Goal: Task Accomplishment & Management: Manage account settings

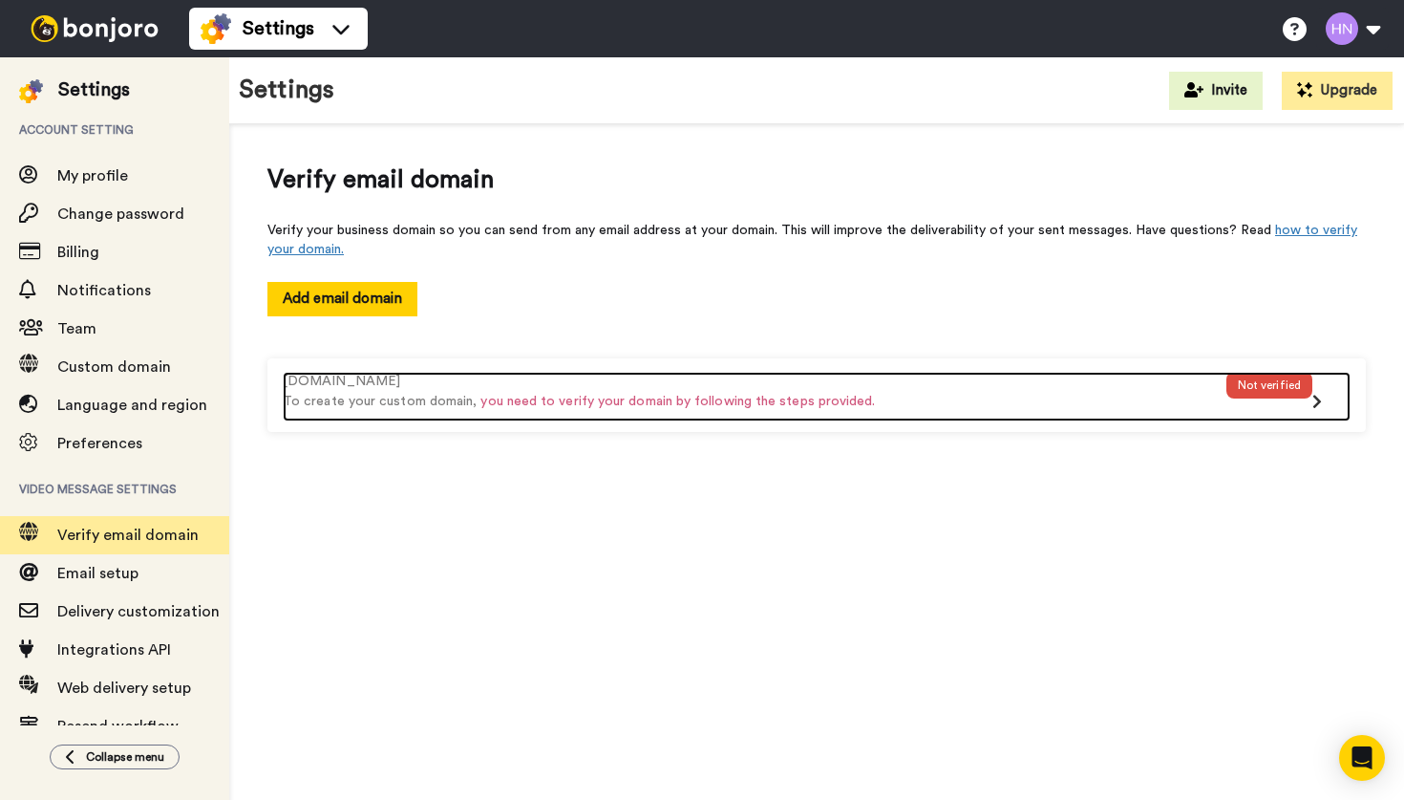
click at [1311, 396] on div "Not verified" at bounding box center [1270, 397] width 86 height 50
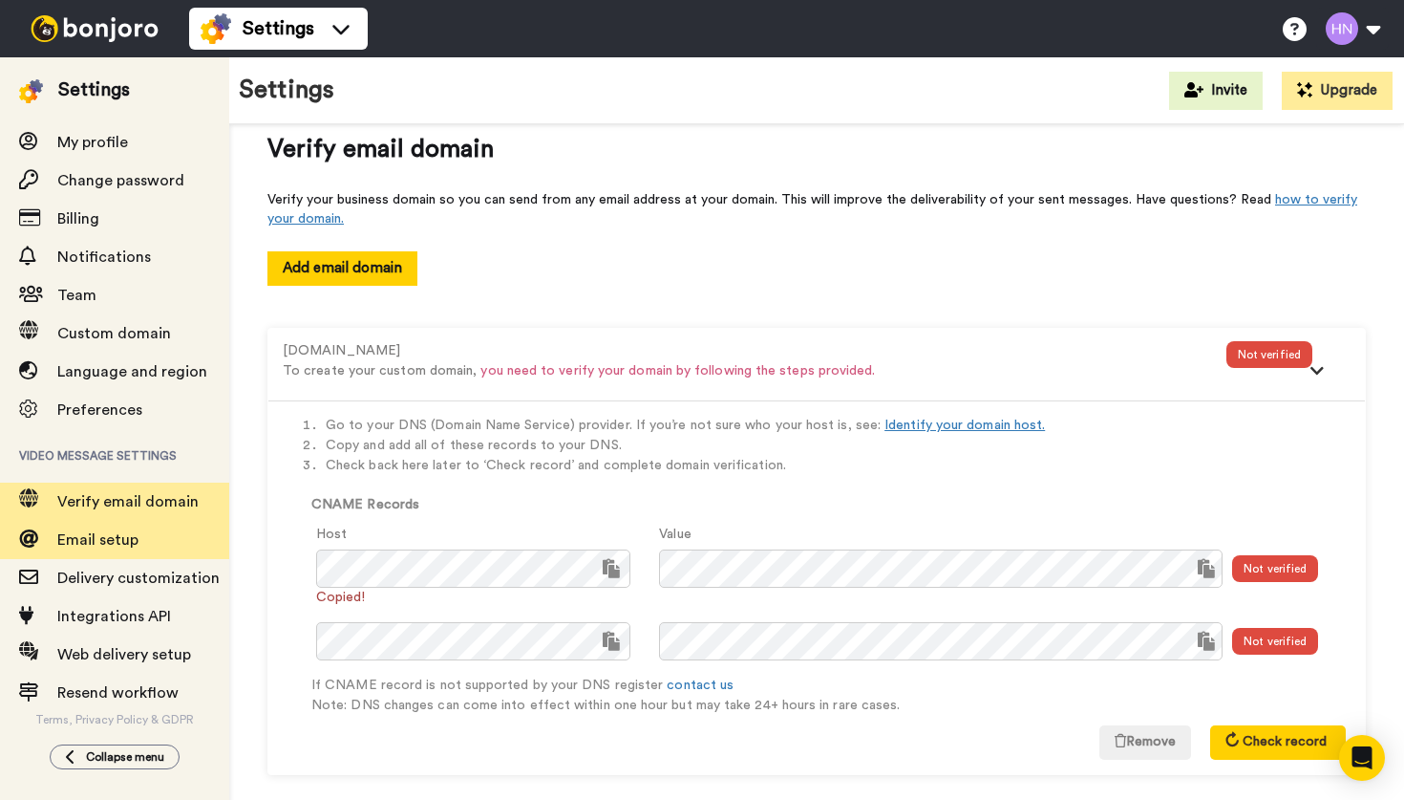
scroll to position [35, 0]
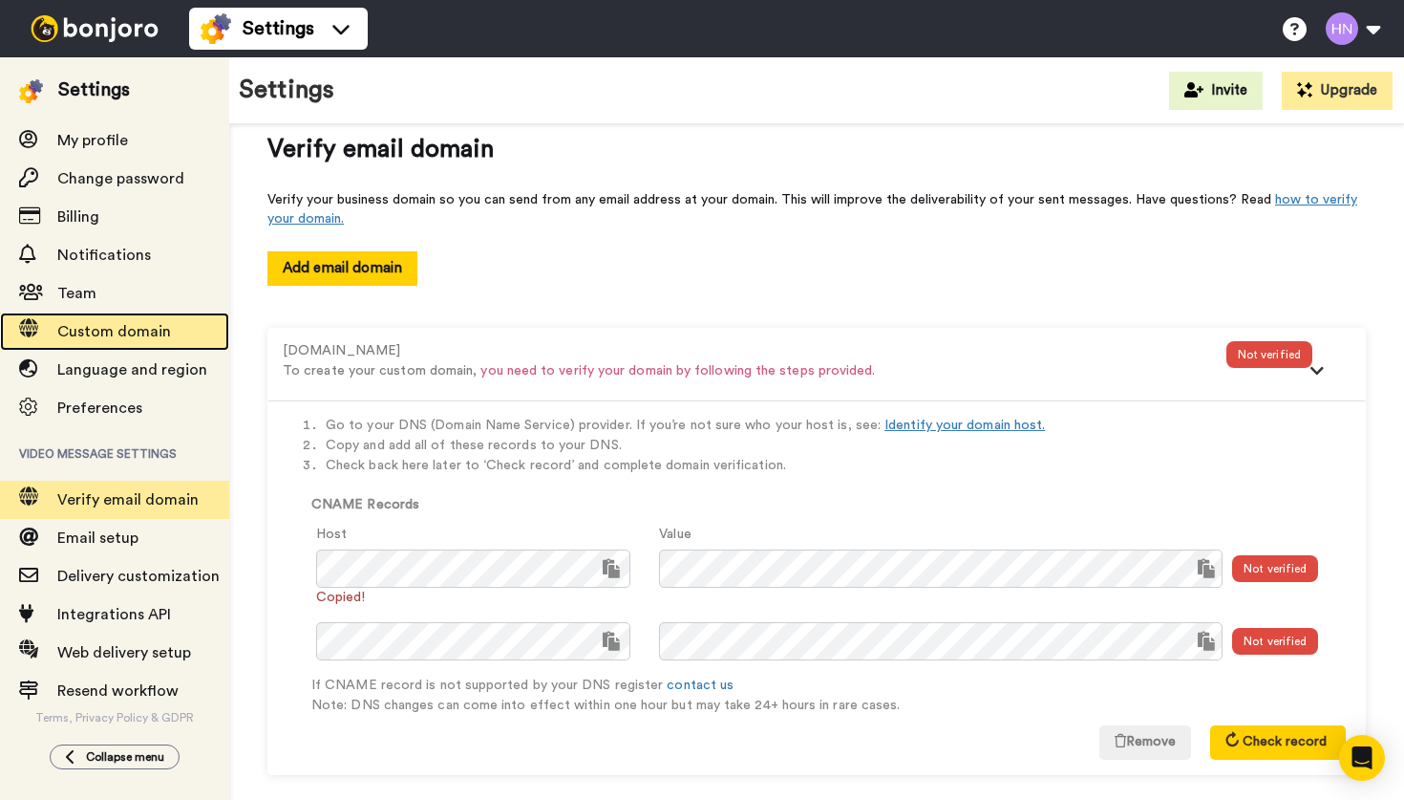
click at [148, 324] on span "Custom domain" at bounding box center [114, 331] width 114 height 15
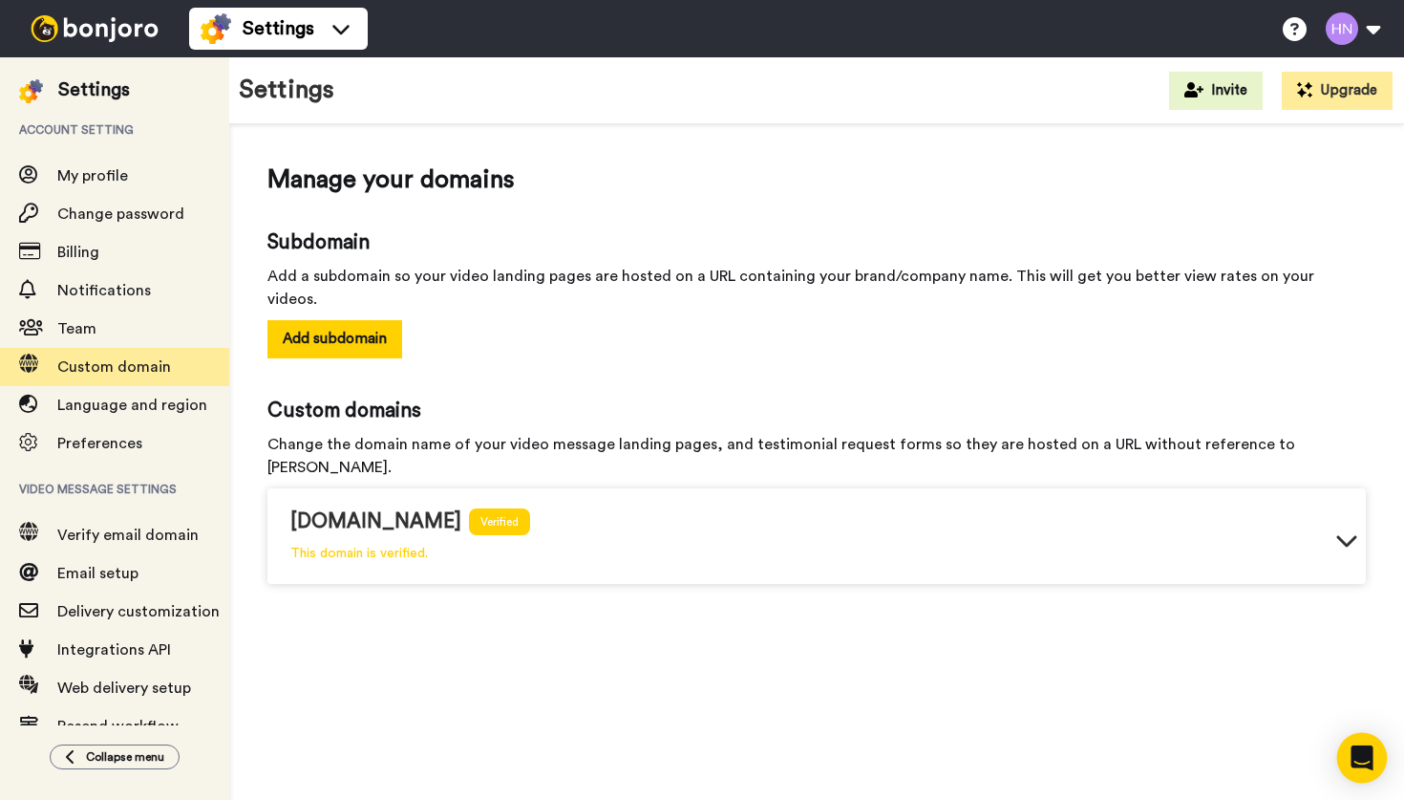
click at [1362, 757] on icon "Open Intercom Messenger" at bounding box center [1362, 757] width 22 height 25
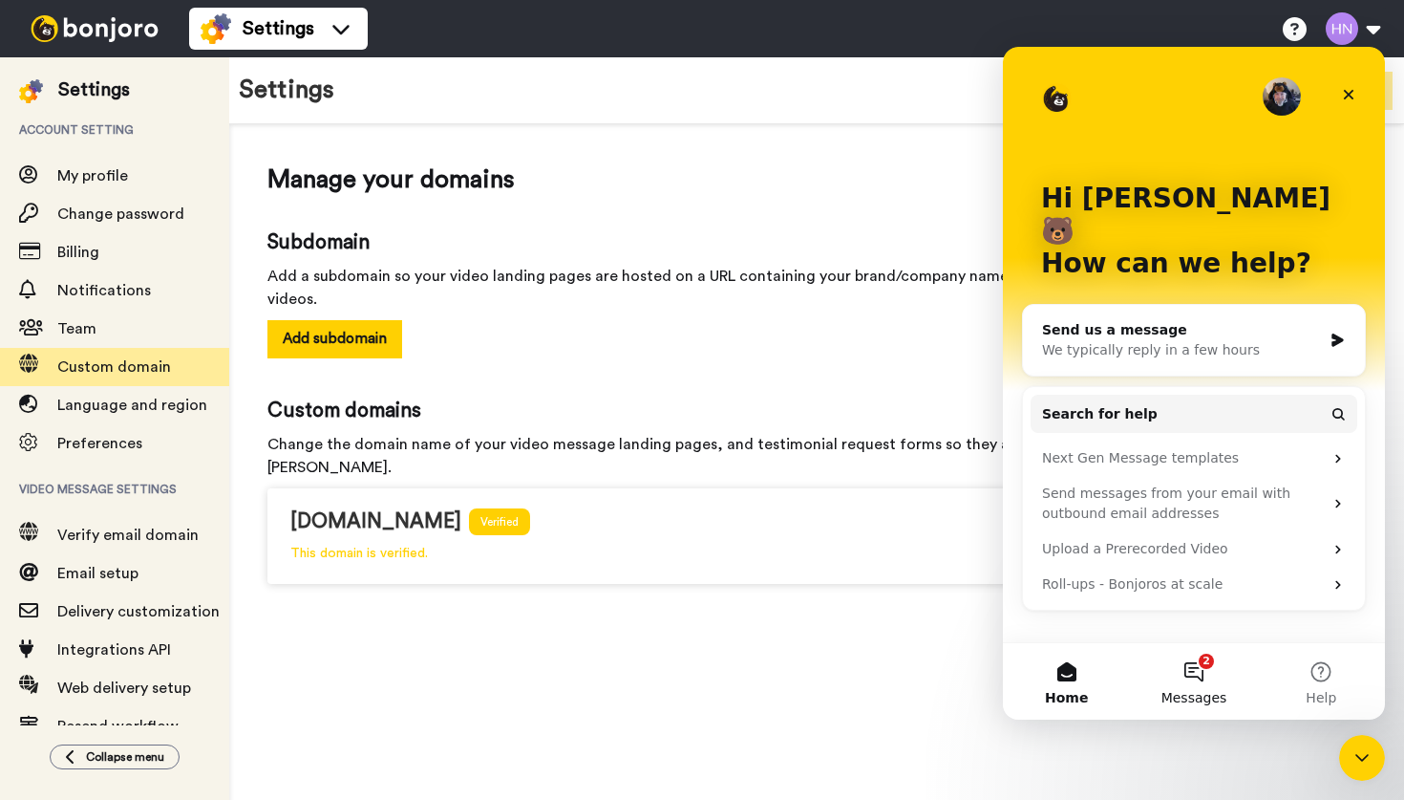
click at [1194, 672] on button "2 Messages" at bounding box center [1193, 681] width 127 height 76
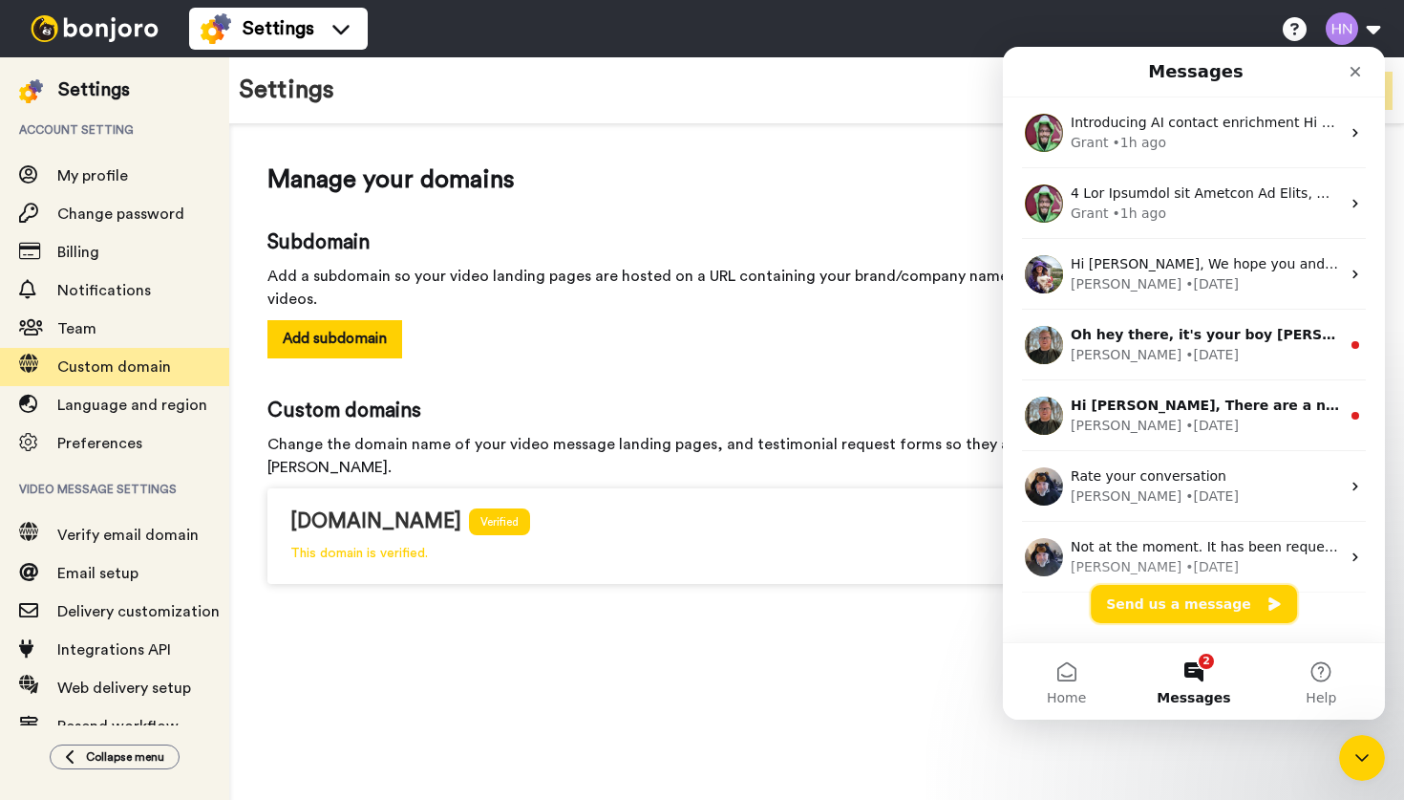
click at [1140, 601] on button "Send us a message" at bounding box center [1194, 604] width 206 height 38
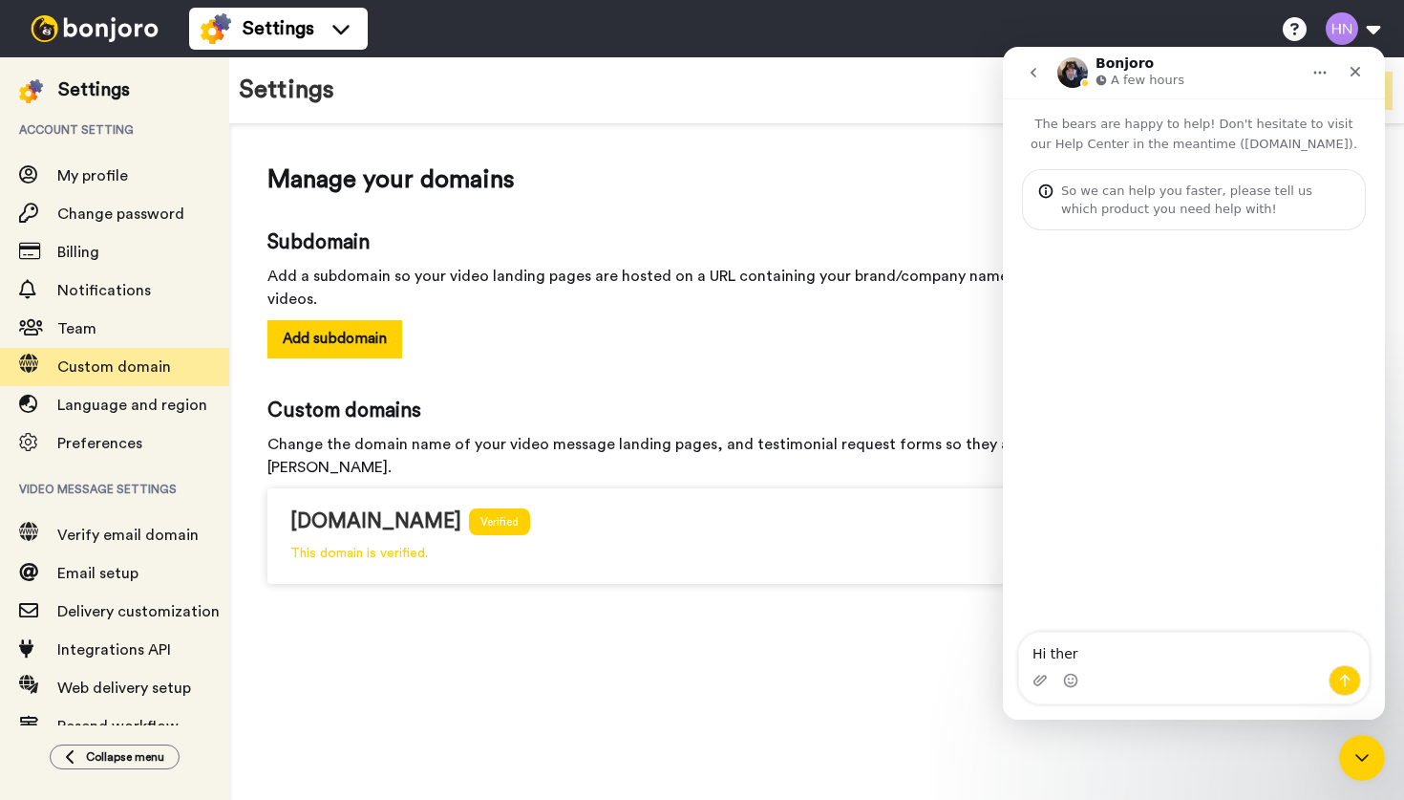
type textarea "Hi there"
type textarea "I have"
type textarea "I have add my custom domain"
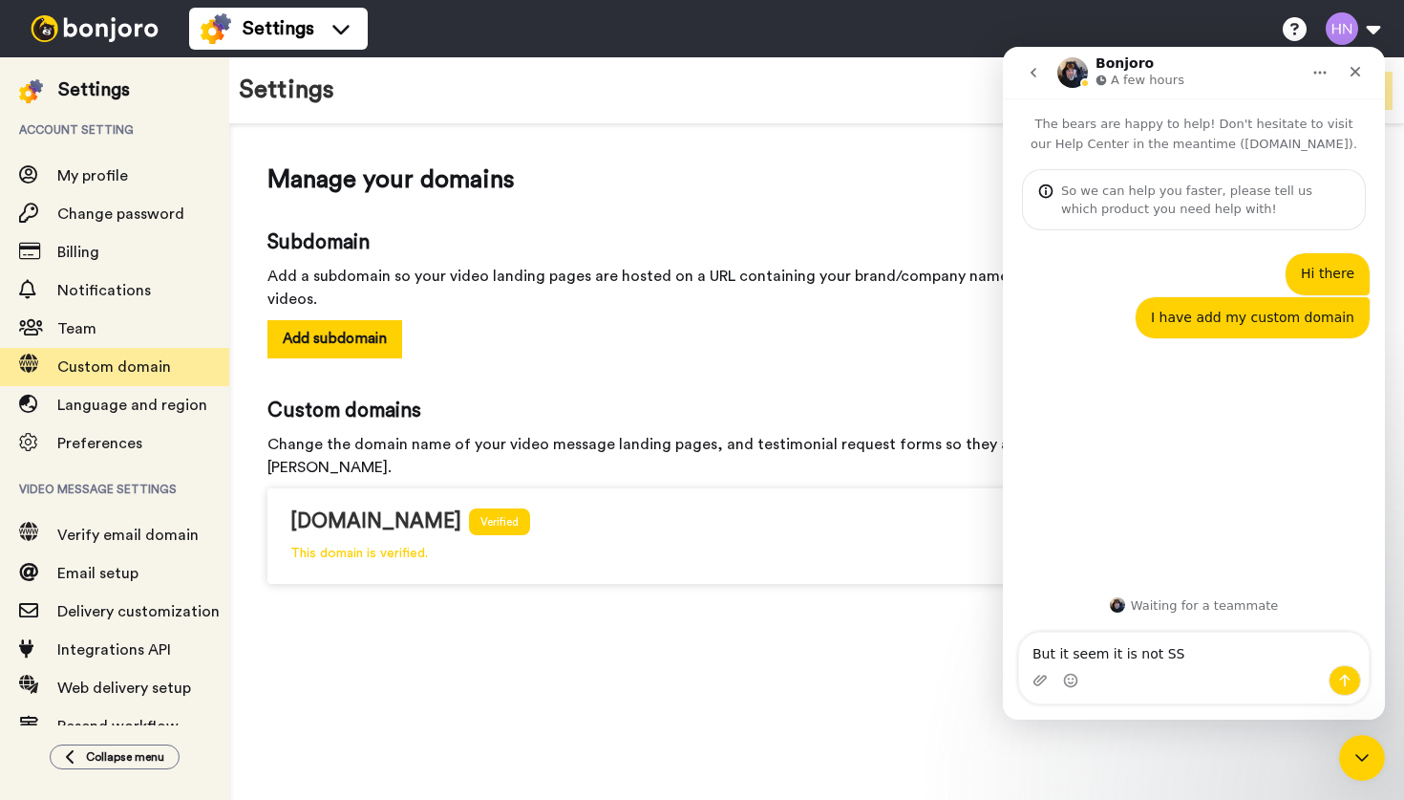
type textarea "But it seem it is not SSL"
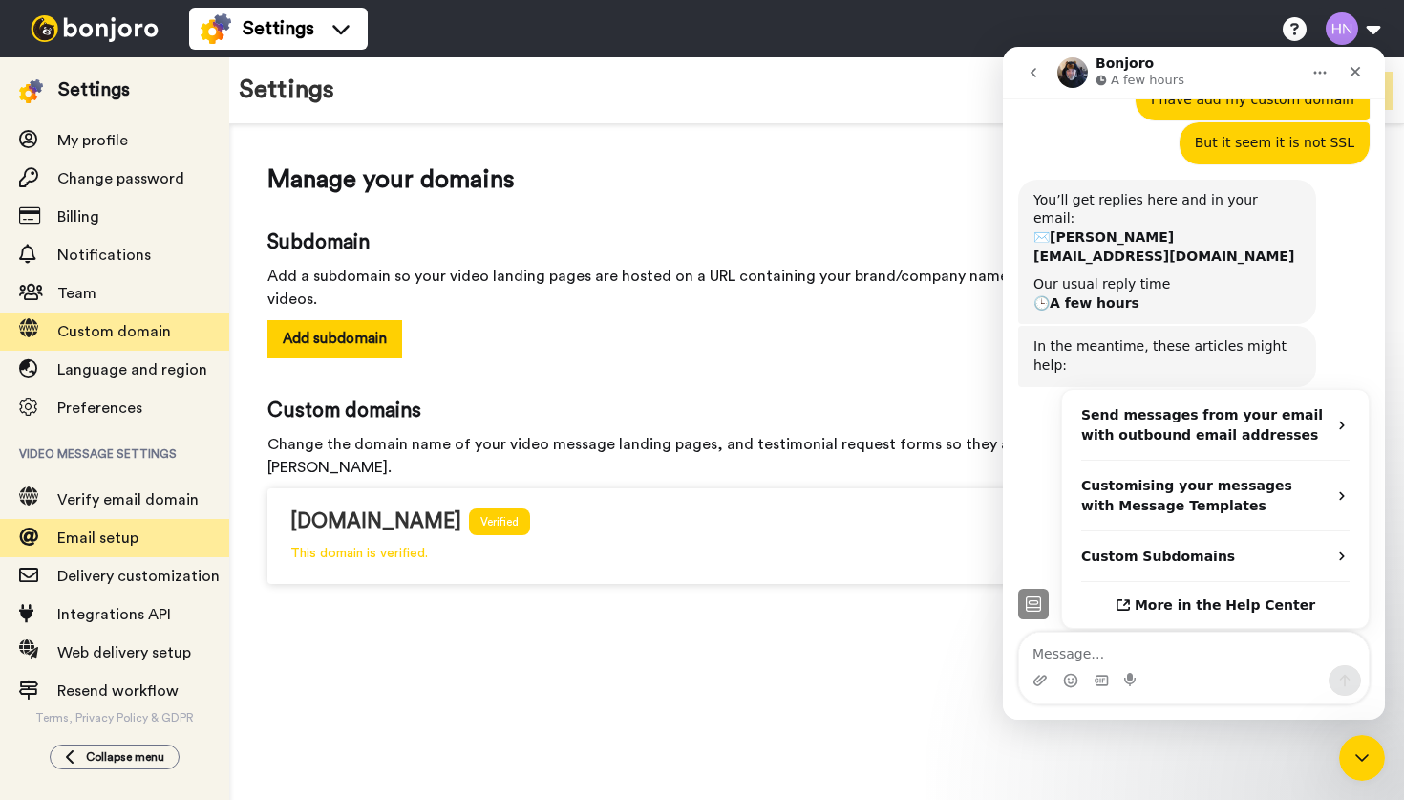
scroll to position [232, 0]
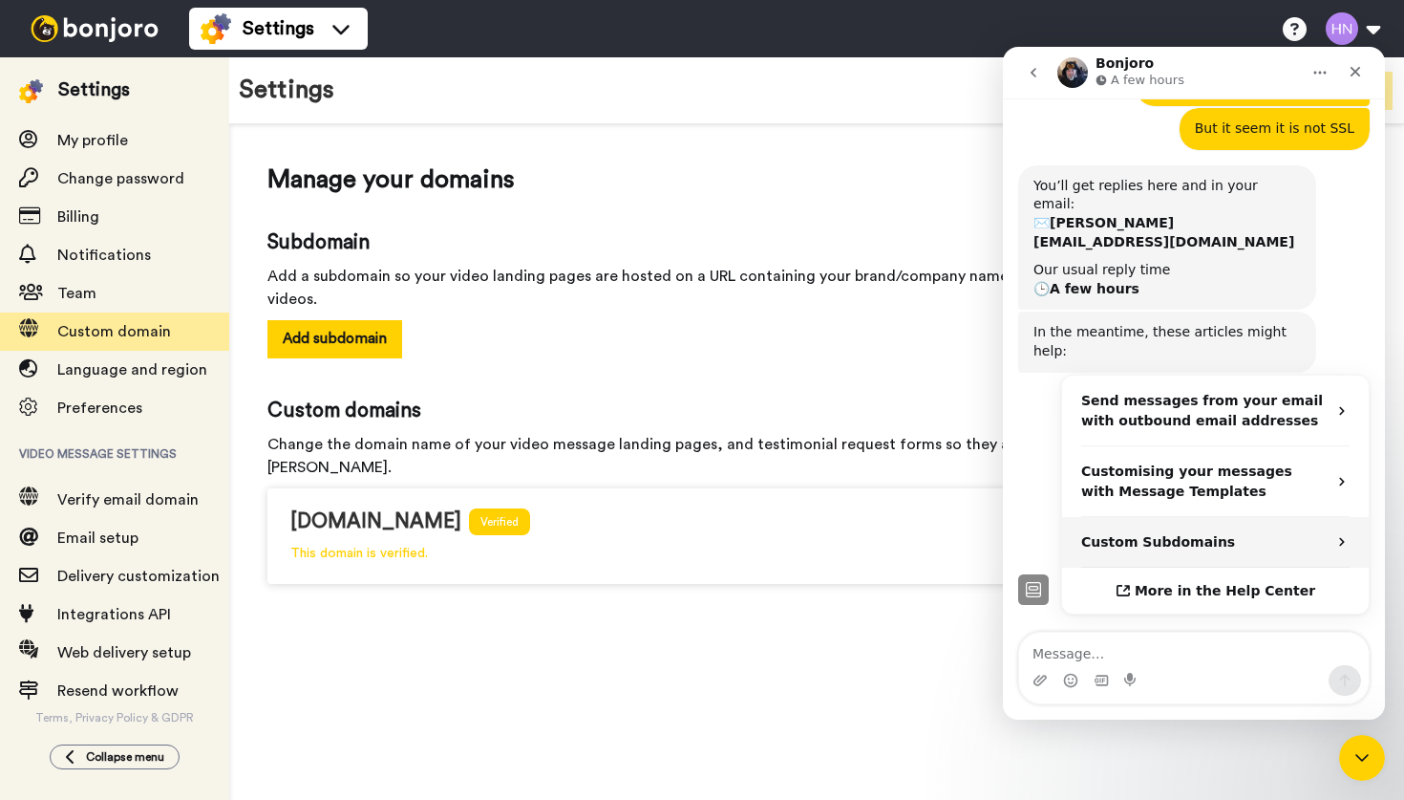
click at [1142, 534] on strong "Custom Subdomains" at bounding box center [1158, 541] width 154 height 15
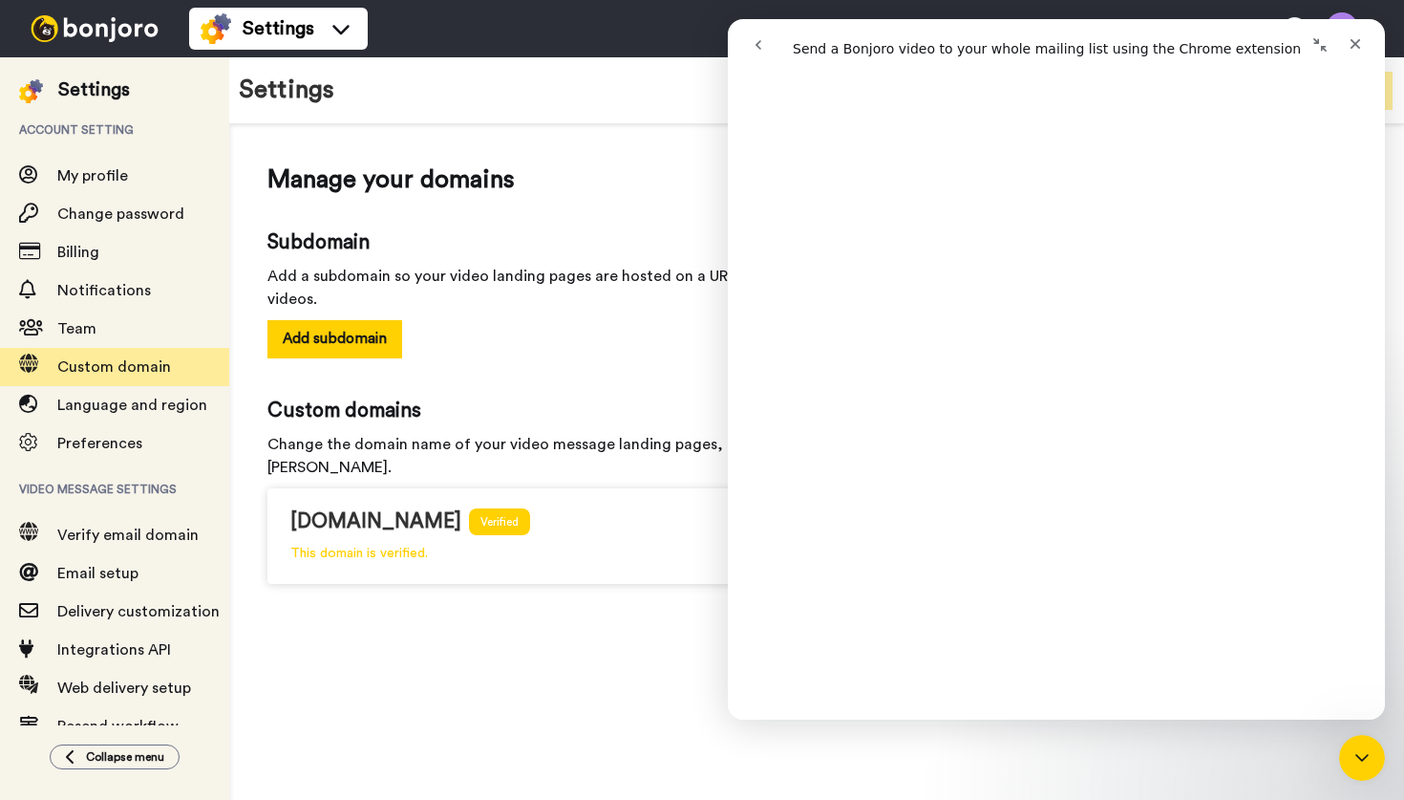
scroll to position [2317, 0]
click at [1357, 40] on icon "Close" at bounding box center [1355, 43] width 15 height 15
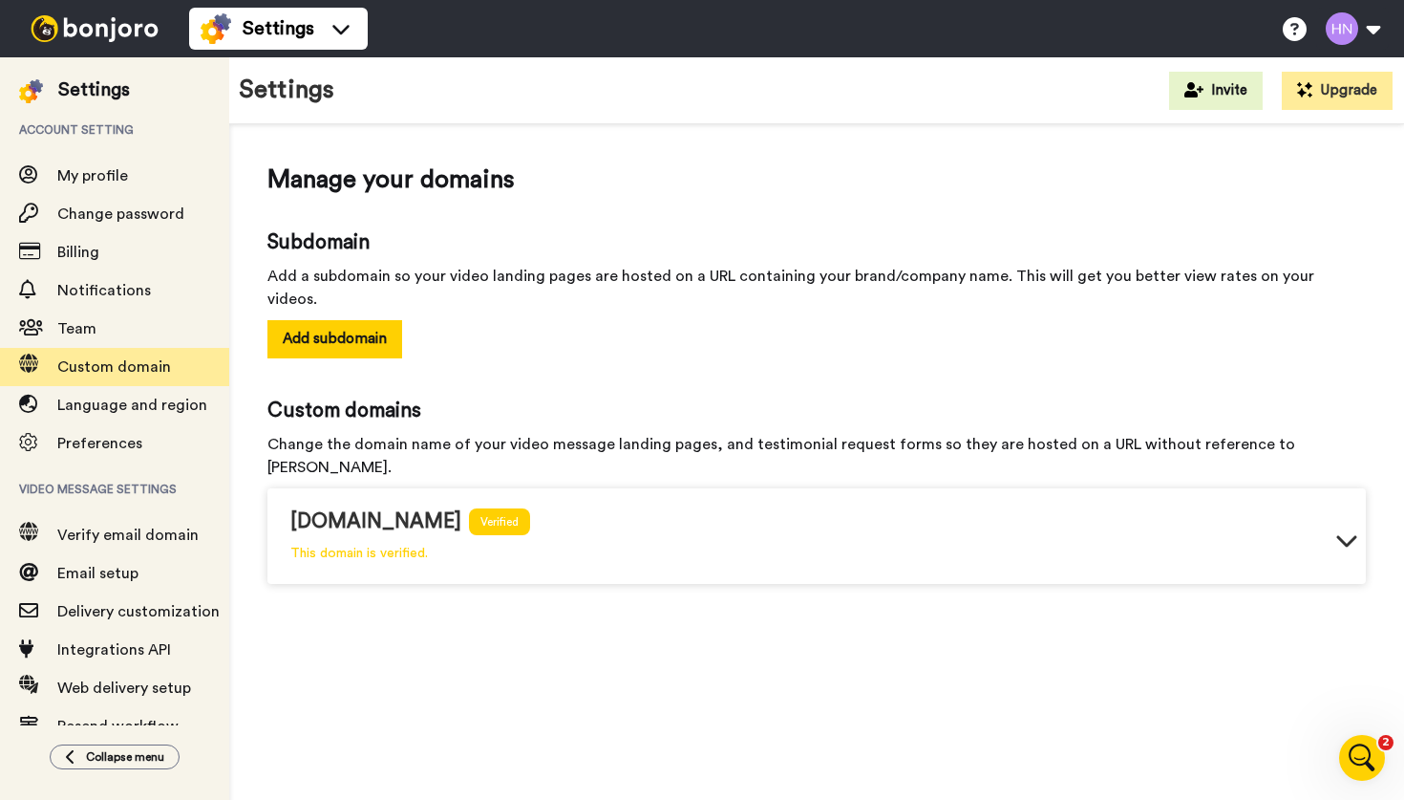
scroll to position [0, 0]
click at [1364, 764] on icon "Open Intercom Messenger" at bounding box center [1360, 755] width 32 height 32
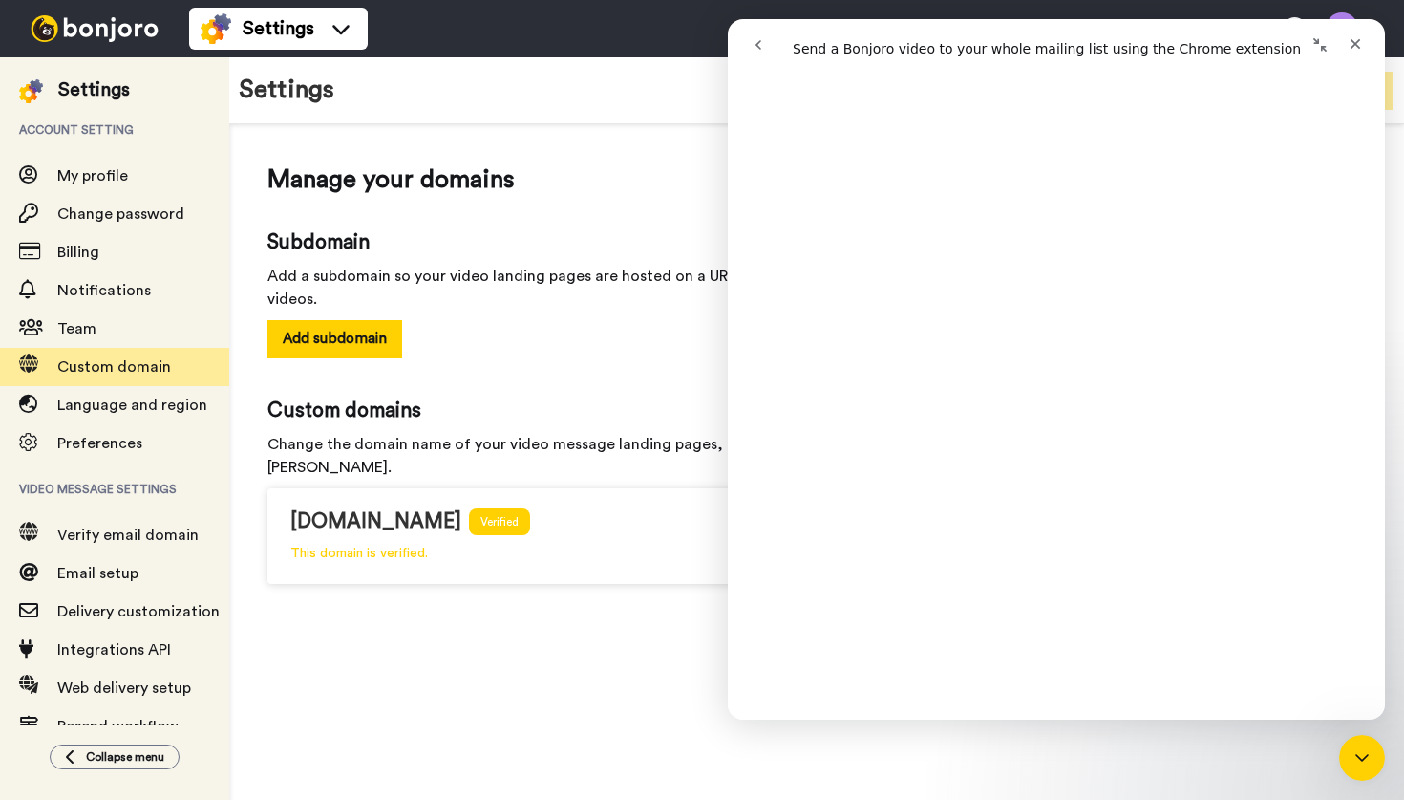
scroll to position [666, 0]
click at [762, 41] on icon "go back" at bounding box center [758, 44] width 15 height 15
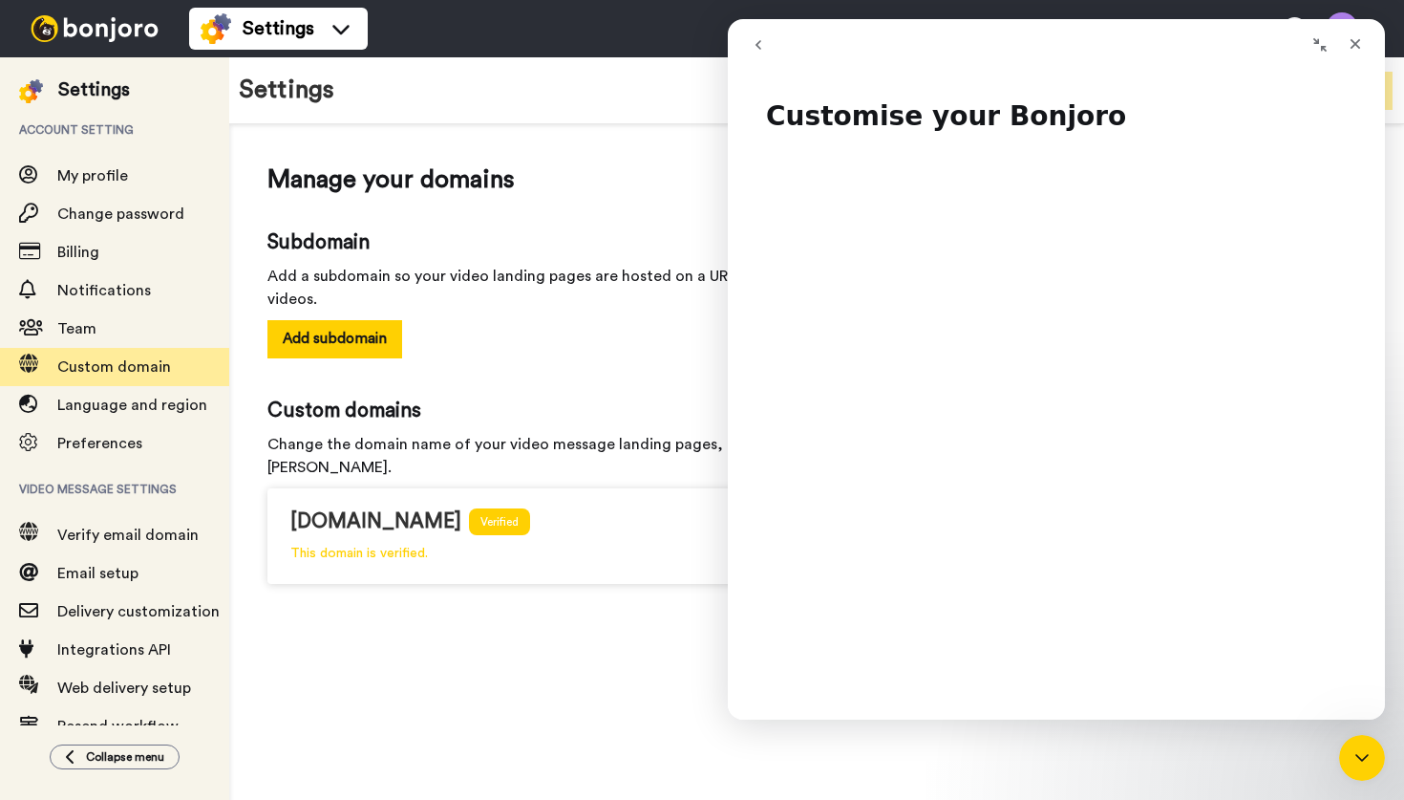
click at [760, 41] on icon "go back" at bounding box center [758, 44] width 15 height 15
click at [757, 45] on icon "go back" at bounding box center [759, 45] width 6 height 10
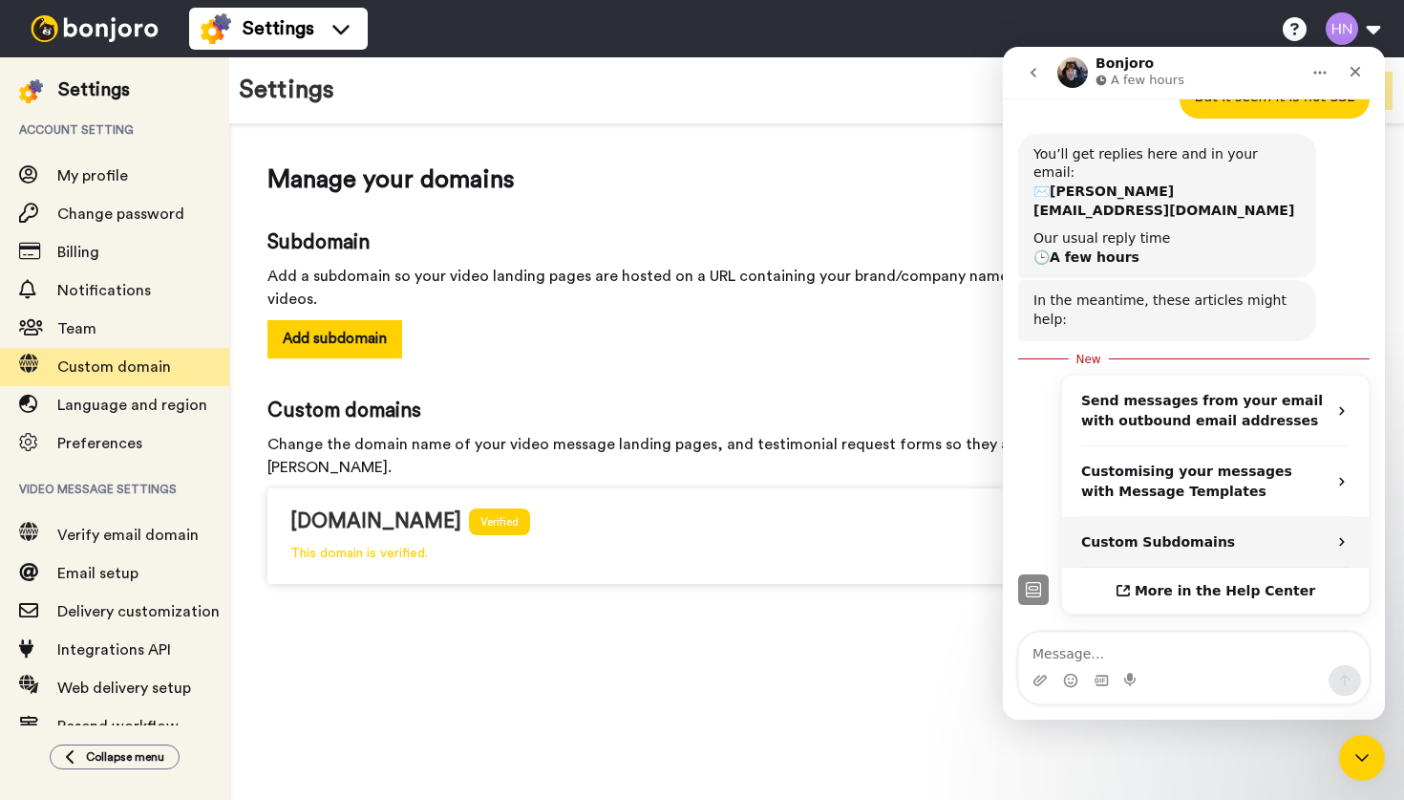
scroll to position [381, 0]
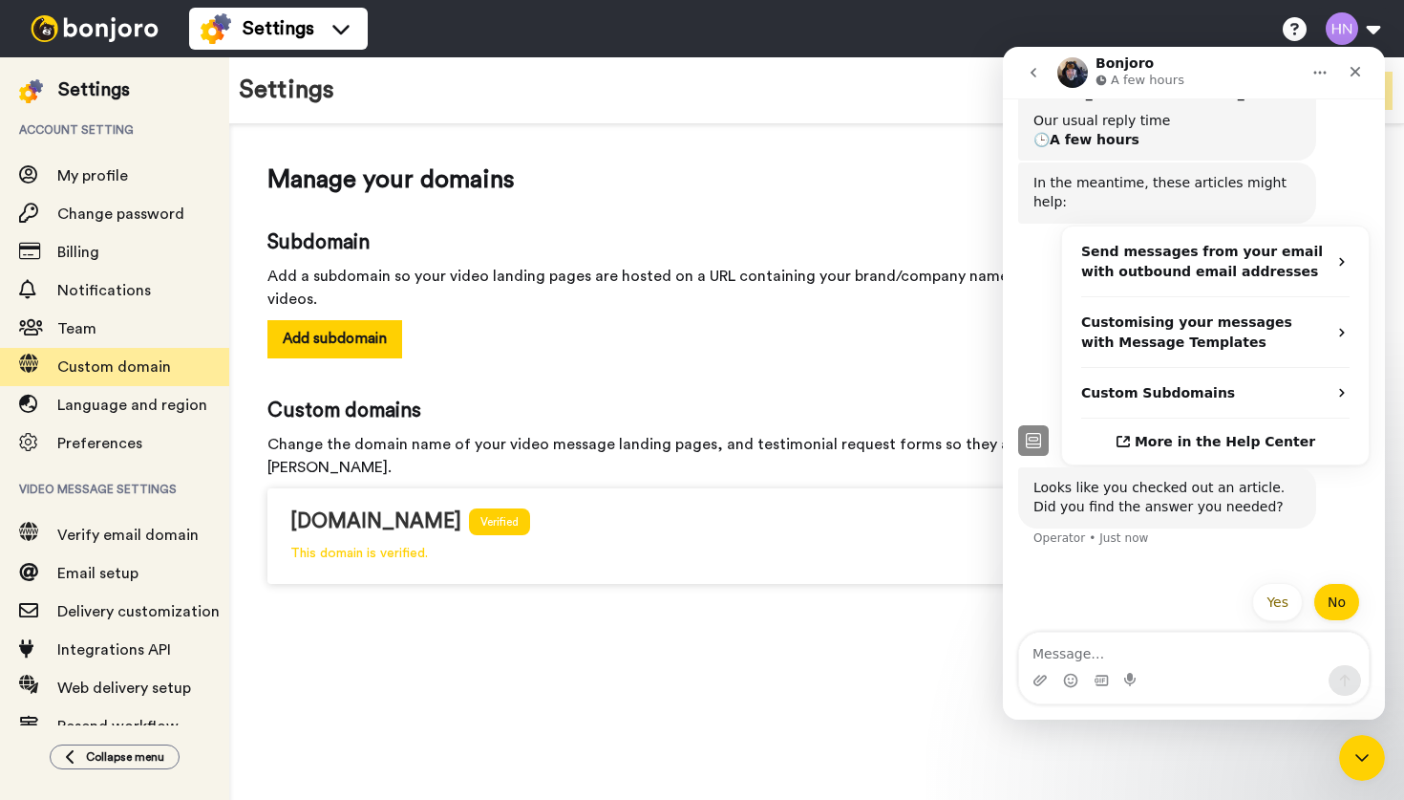
click at [1336, 583] on button "No" at bounding box center [1337, 602] width 47 height 38
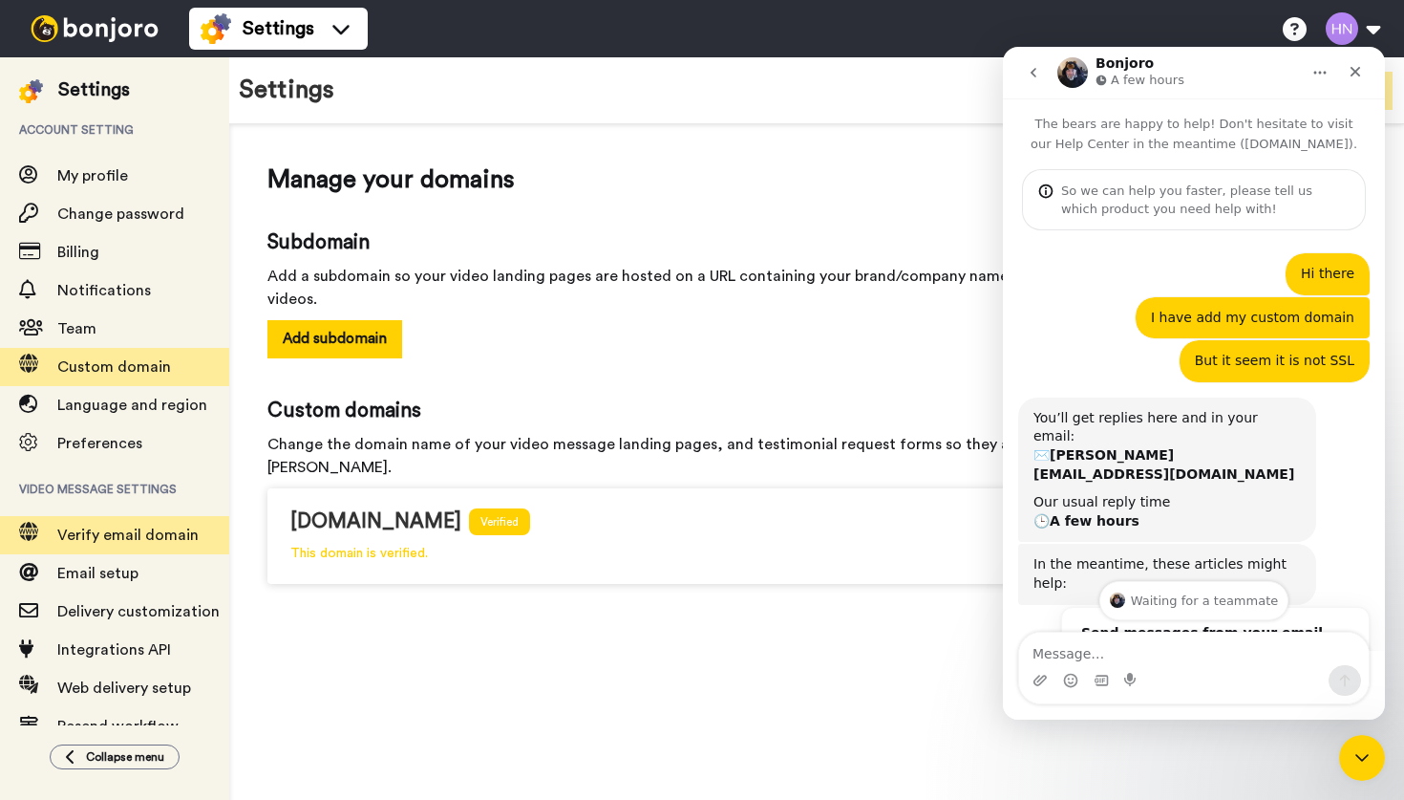
scroll to position [35, 0]
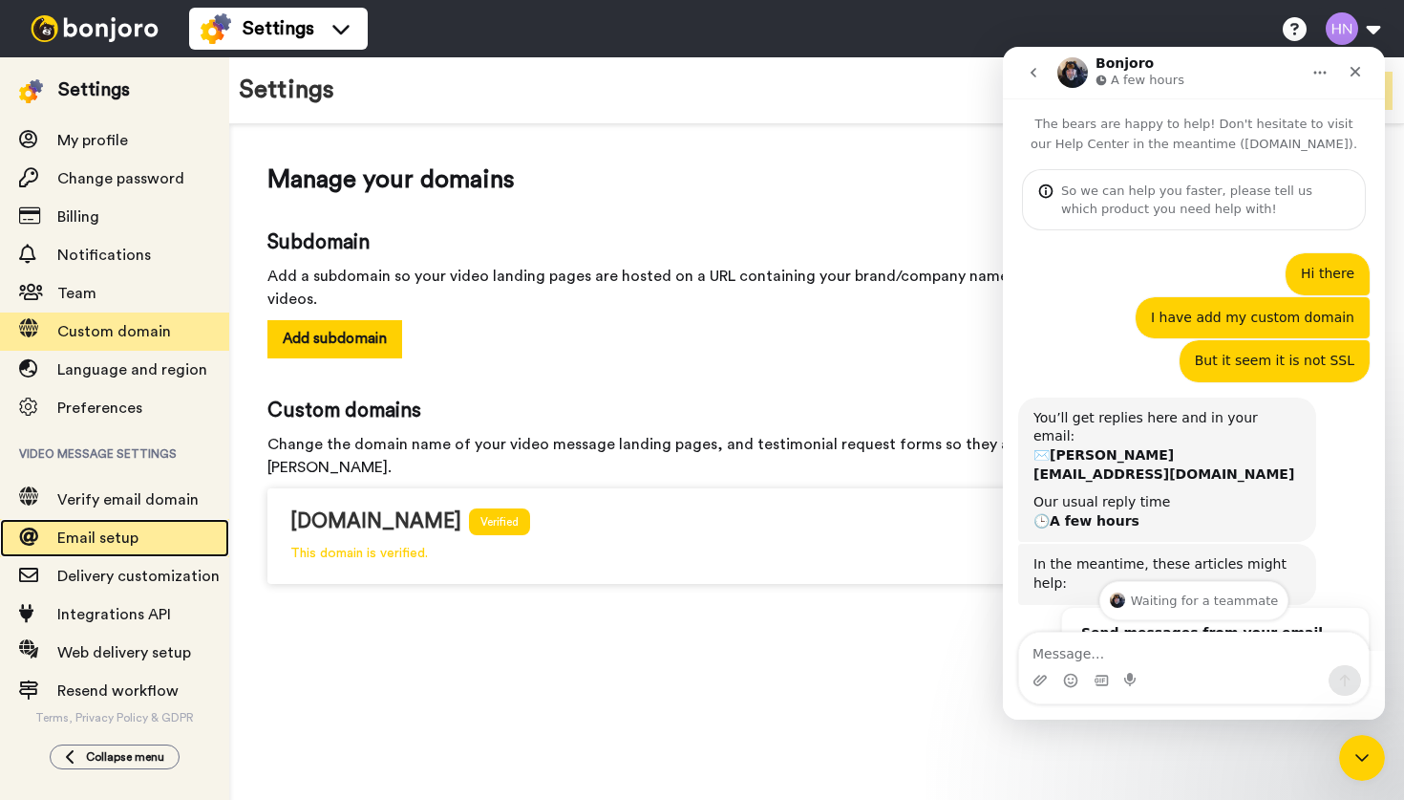
click at [96, 541] on span "Email setup" at bounding box center [97, 537] width 81 height 15
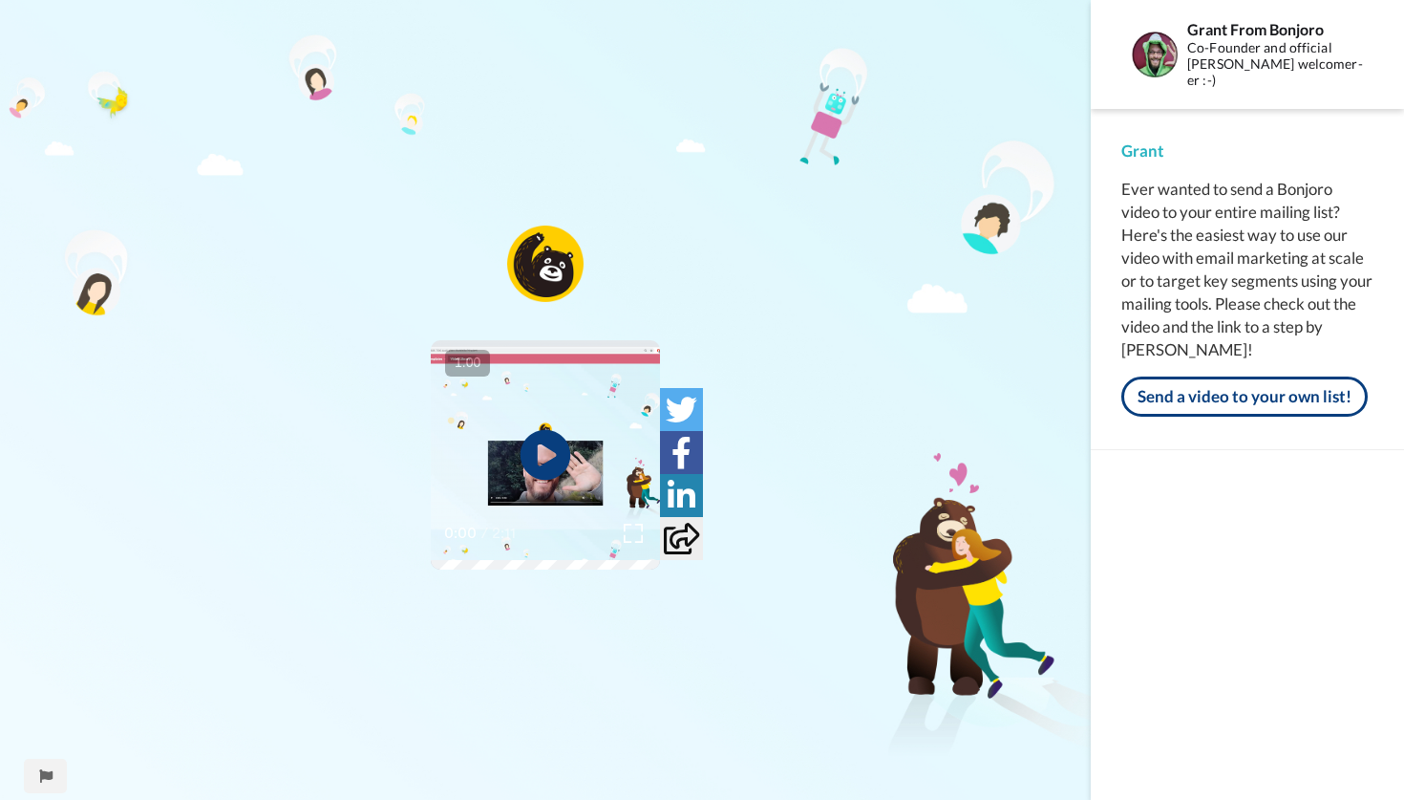
click at [547, 458] on icon "Play/Pause" at bounding box center [546, 455] width 51 height 91
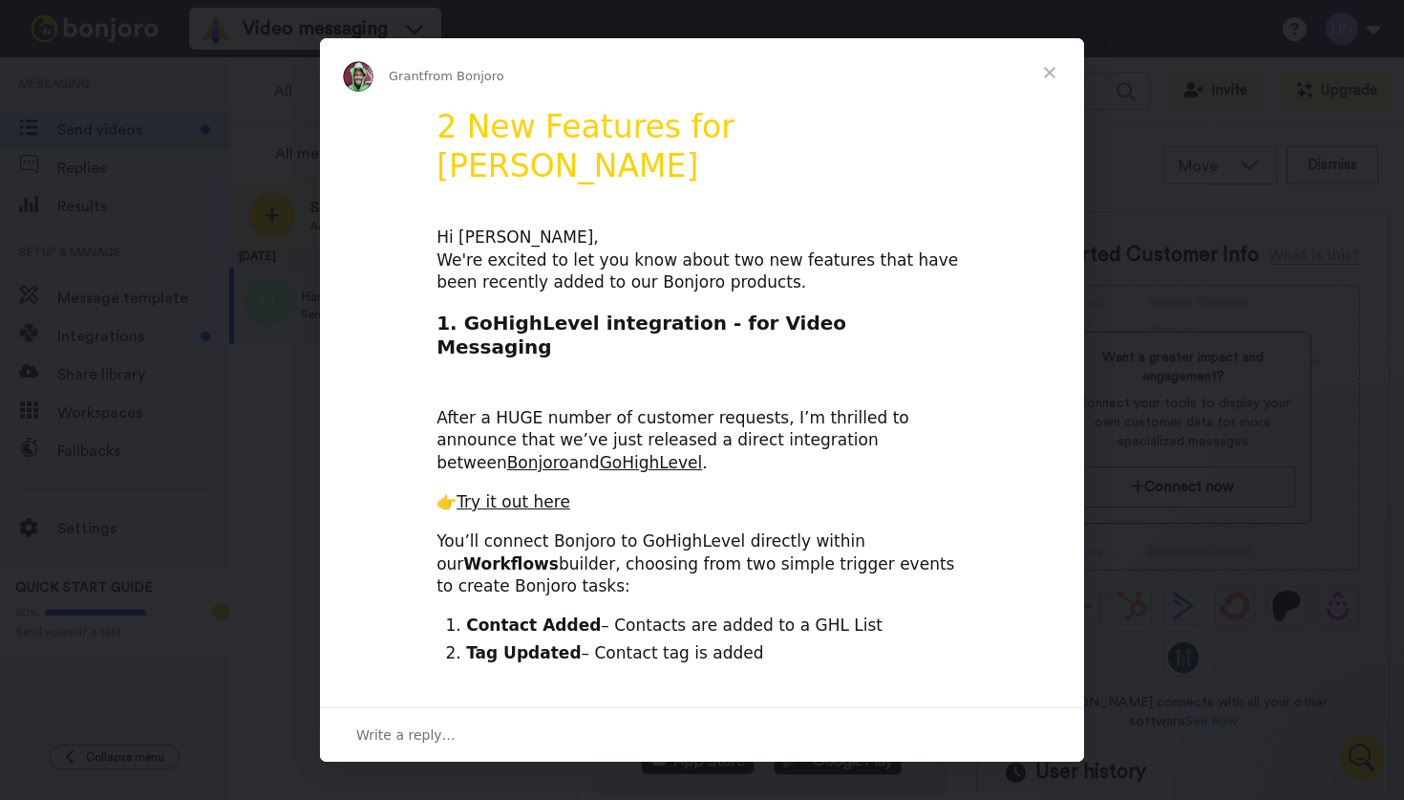
click at [1049, 73] on span "Close" at bounding box center [1049, 72] width 69 height 69
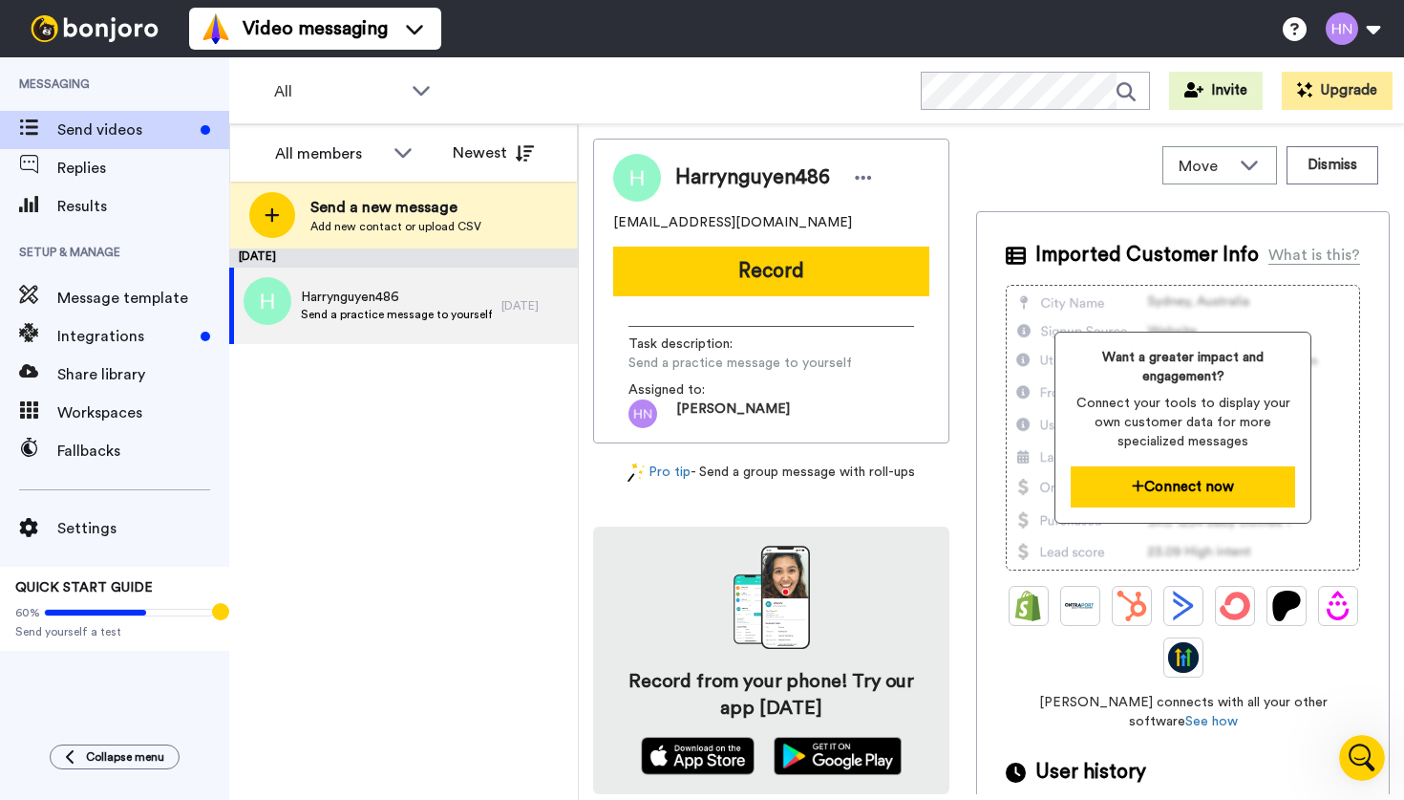
click at [1155, 487] on button "Connect now" at bounding box center [1183, 486] width 224 height 41
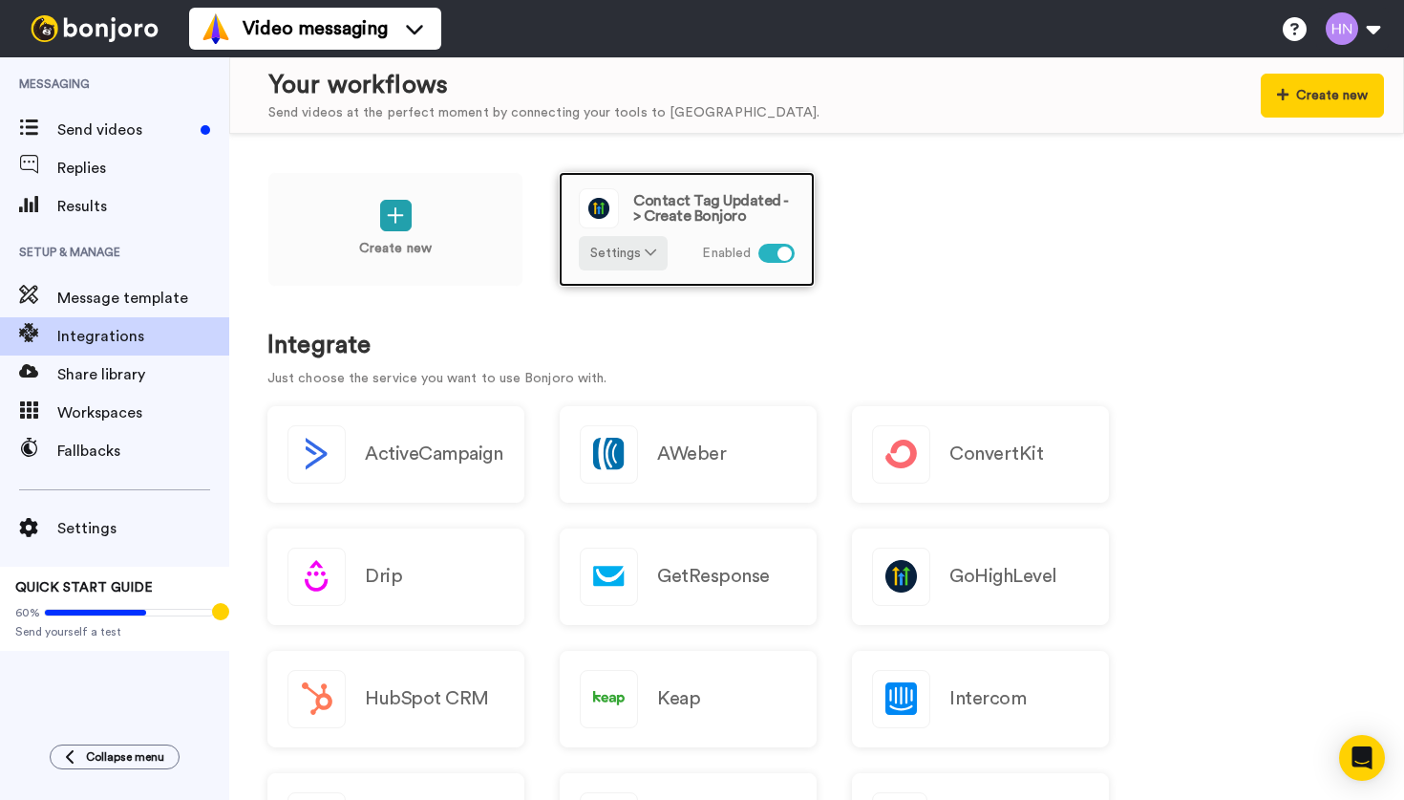
click at [698, 207] on span "Contact Tag Updated -> Create Bonjoro" at bounding box center [713, 208] width 161 height 31
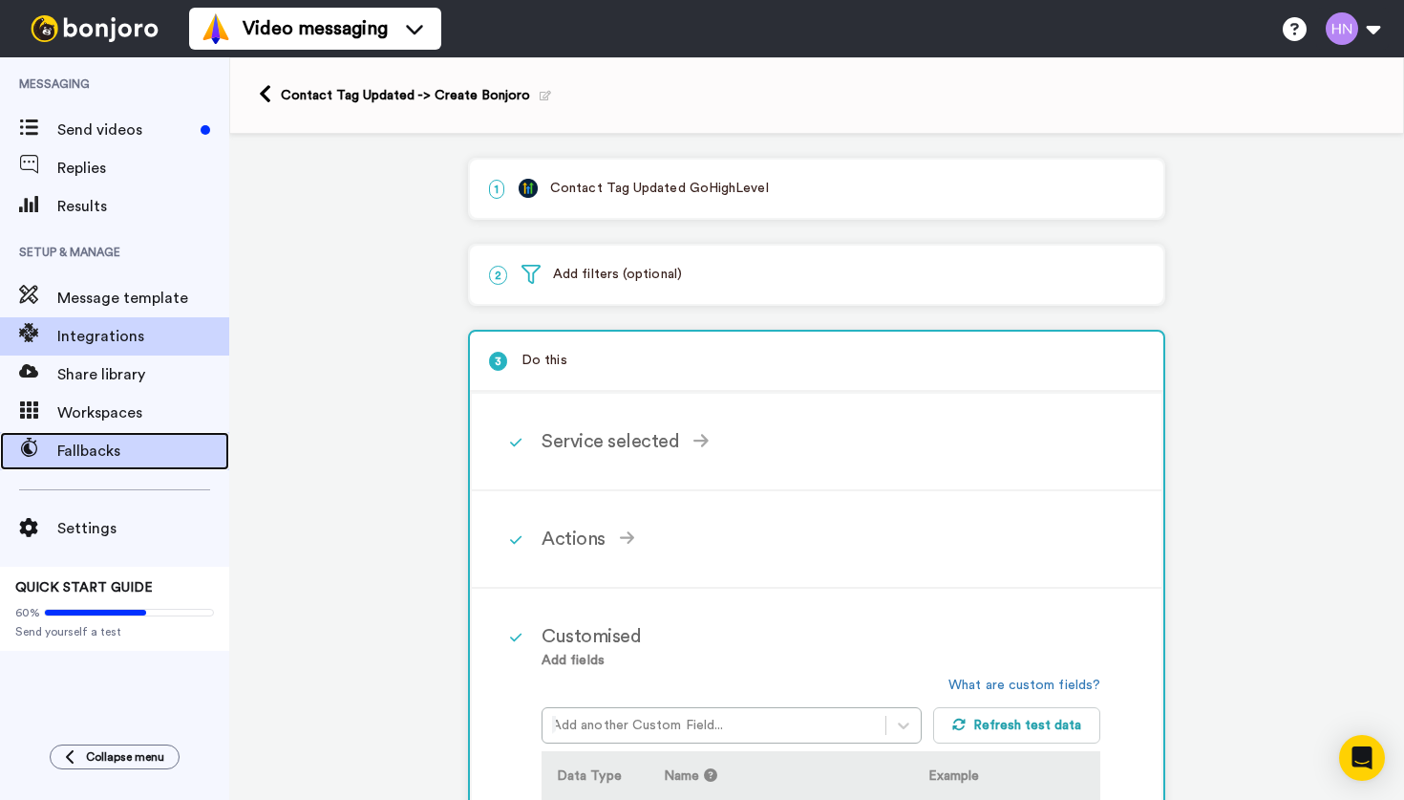
click at [98, 440] on span "Fallbacks" at bounding box center [143, 450] width 172 height 23
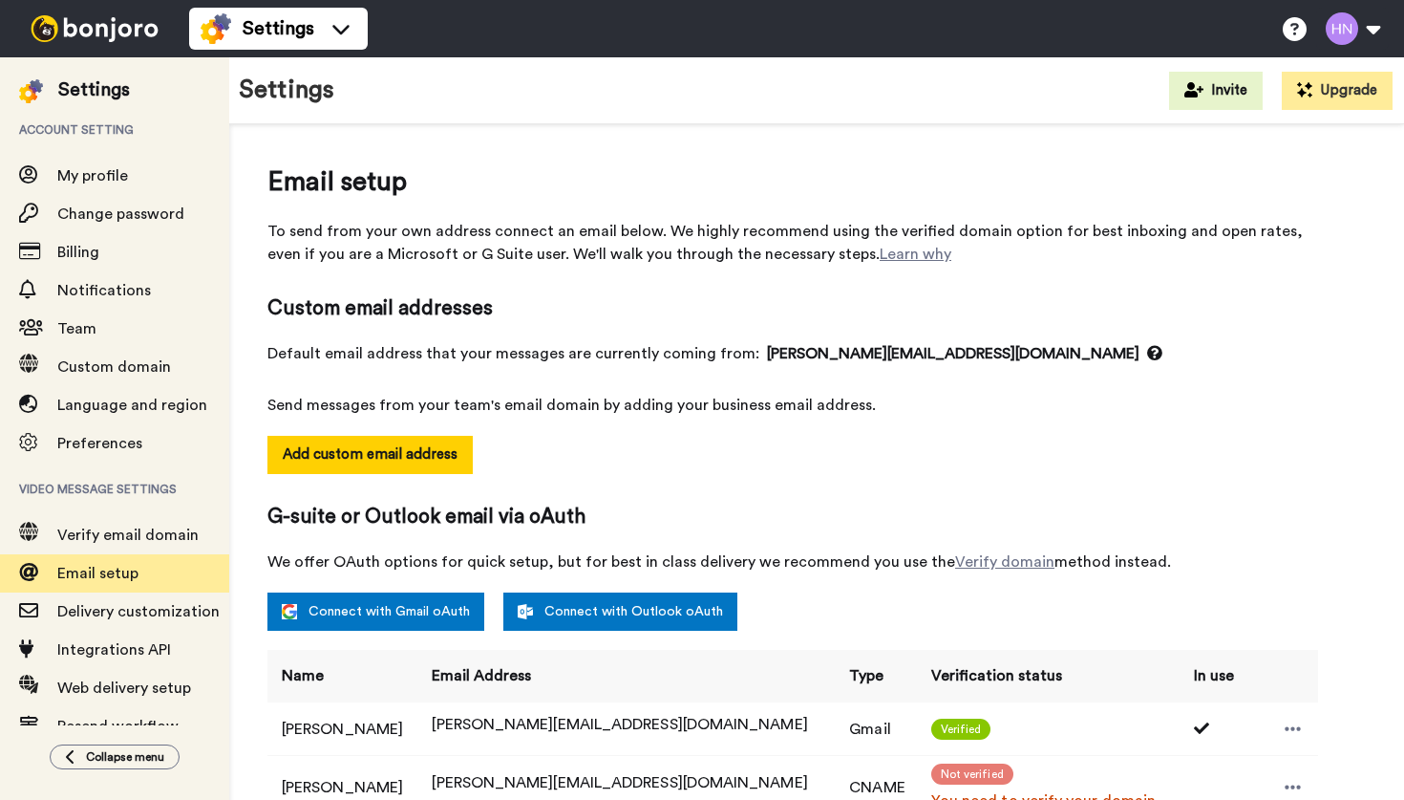
select select "138246"
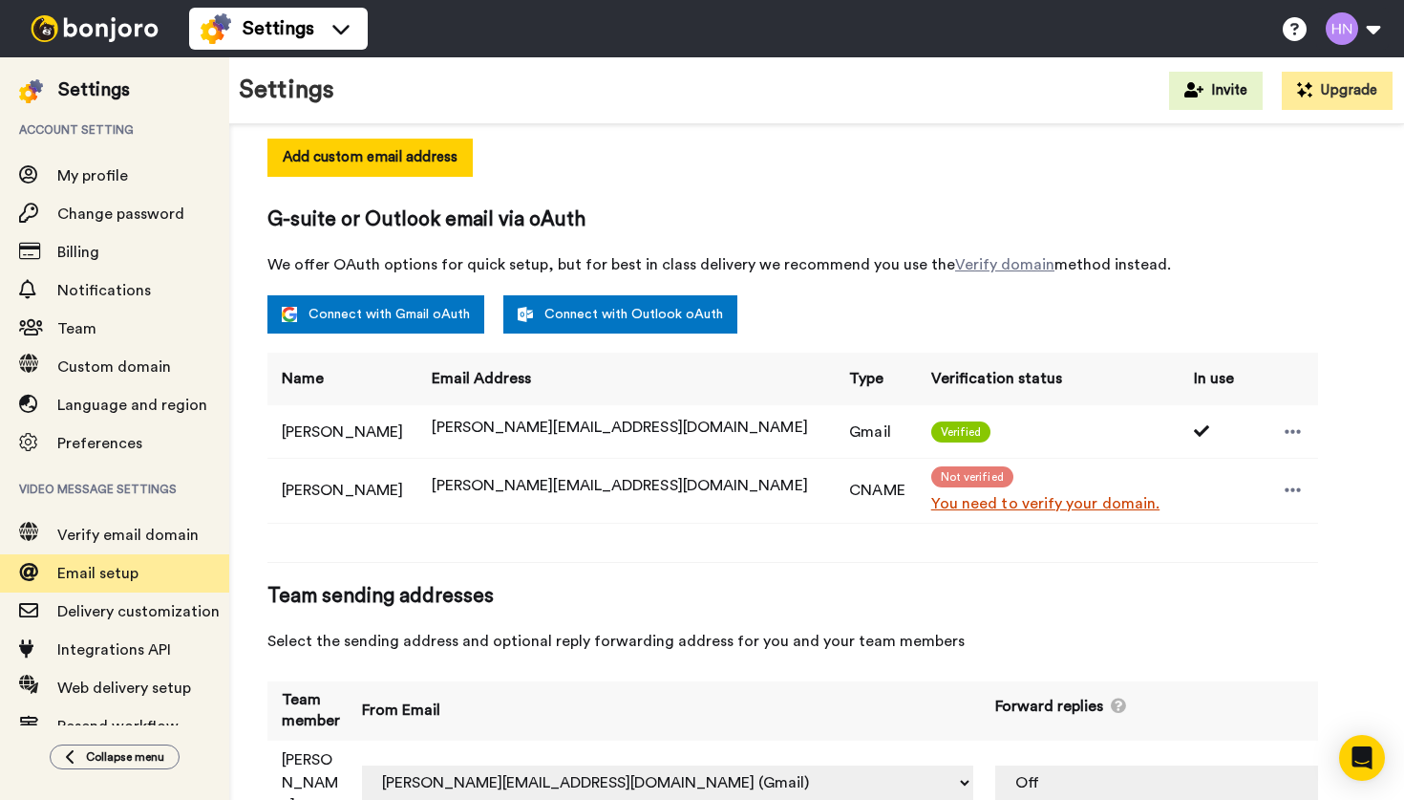
scroll to position [295, 0]
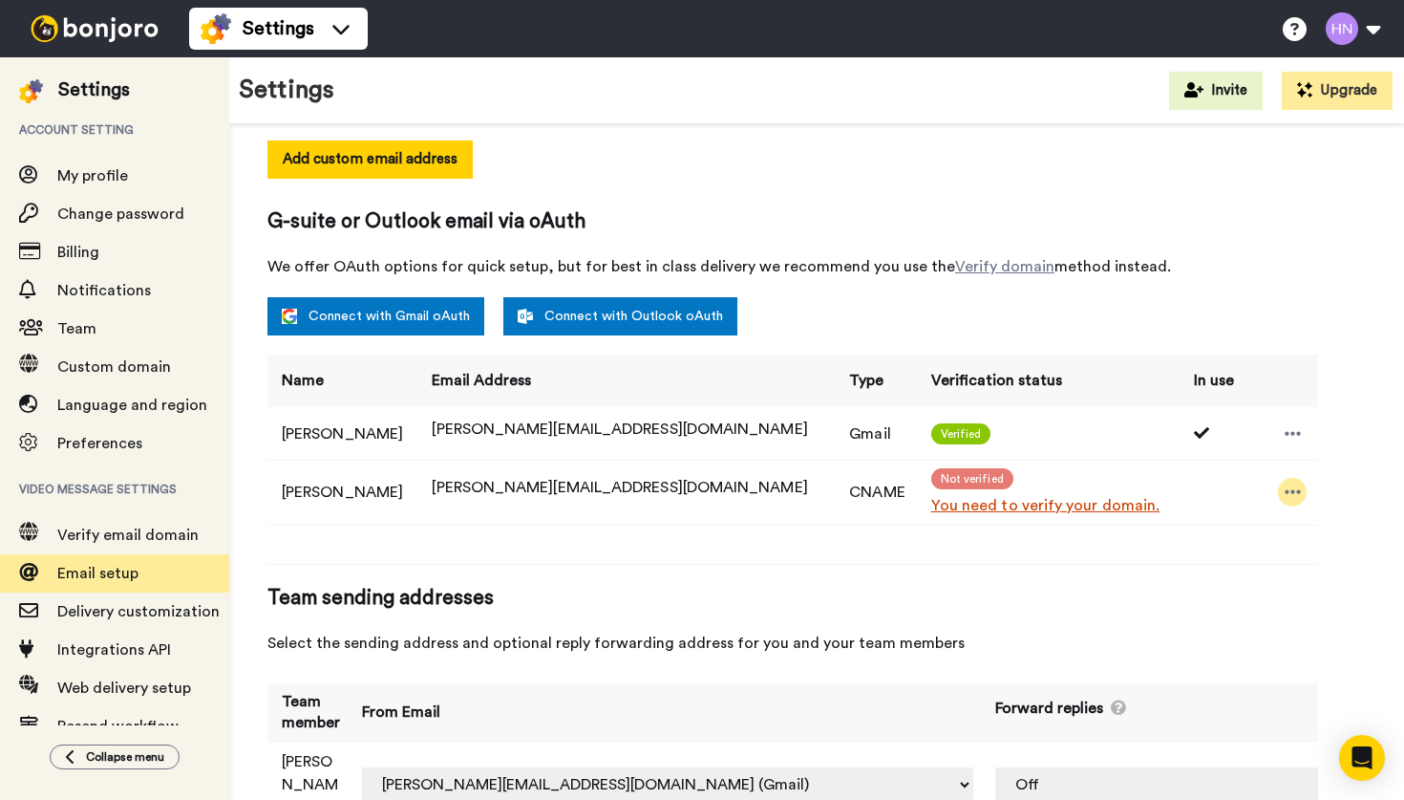
click at [1285, 495] on icon at bounding box center [1293, 491] width 17 height 19
click at [1285, 493] on icon at bounding box center [1293, 491] width 17 height 19
click at [376, 327] on link "Connect with Gmail oAuth" at bounding box center [375, 316] width 217 height 38
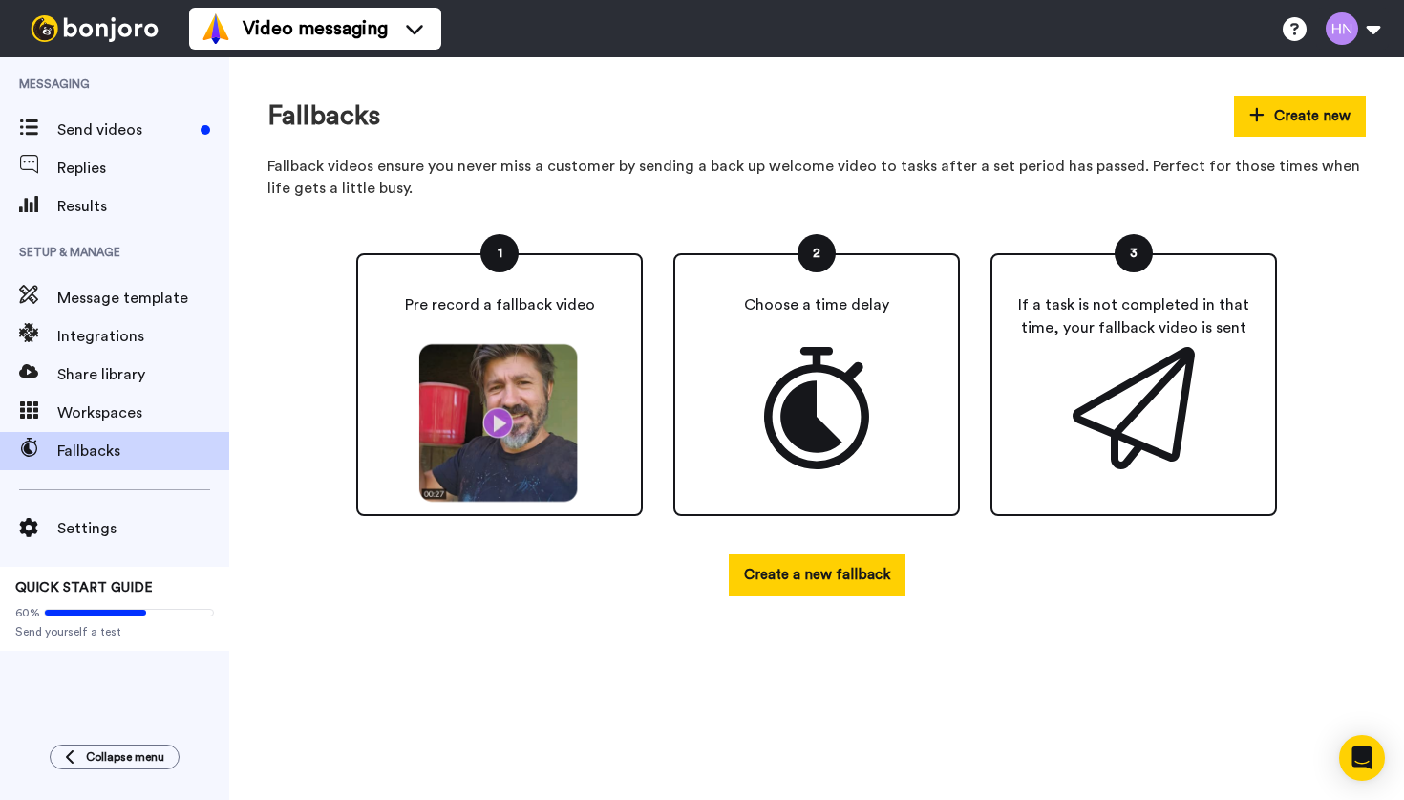
click at [496, 418] on img at bounding box center [500, 423] width 177 height 160
click at [502, 426] on img at bounding box center [500, 423] width 177 height 160
click at [481, 397] on img at bounding box center [500, 423] width 177 height 160
click at [484, 399] on img at bounding box center [500, 423] width 177 height 160
click at [723, 402] on div "Choose a time delay" at bounding box center [816, 384] width 287 height 263
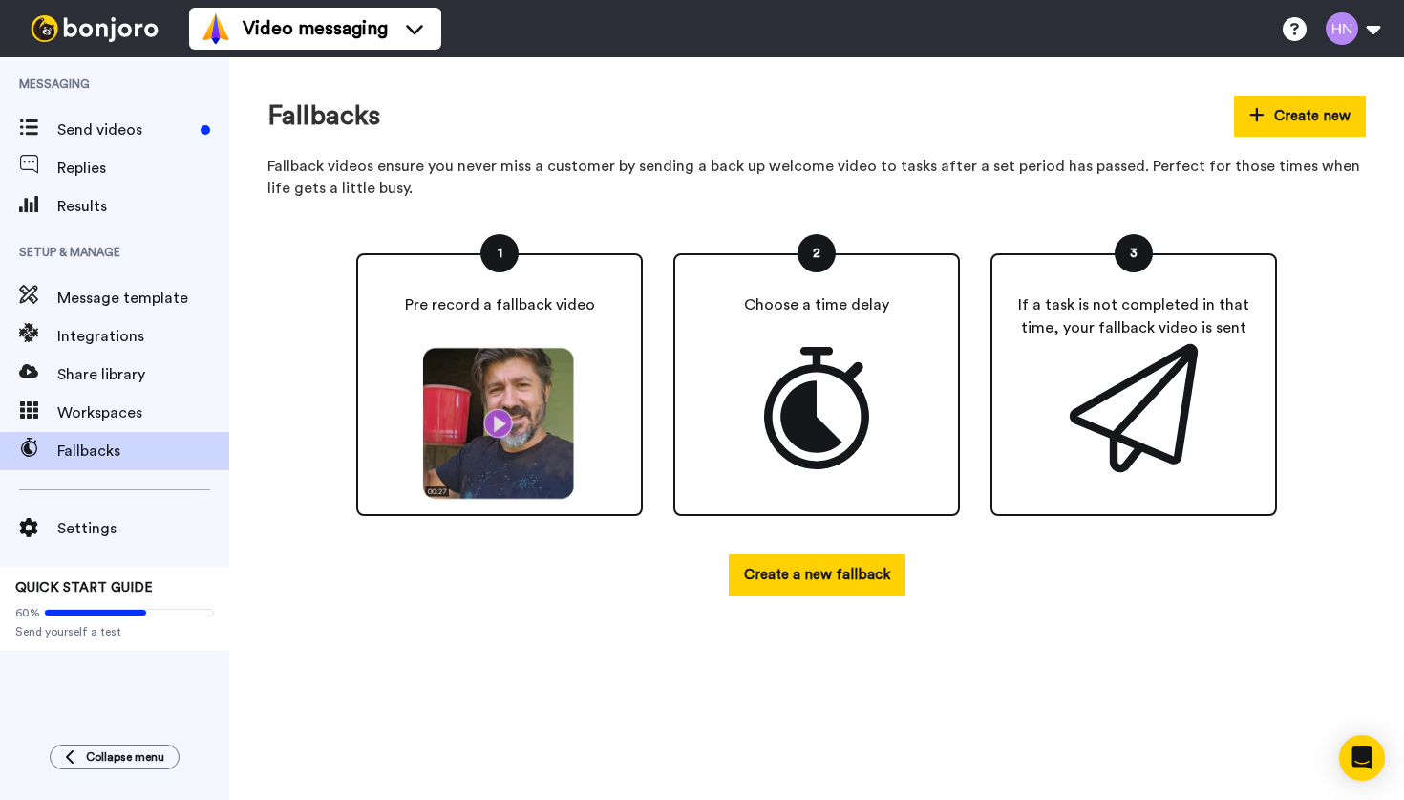
click at [1109, 431] on icon at bounding box center [1134, 408] width 128 height 128
click at [1364, 762] on icon "Open Intercom Messenger" at bounding box center [1362, 757] width 25 height 25
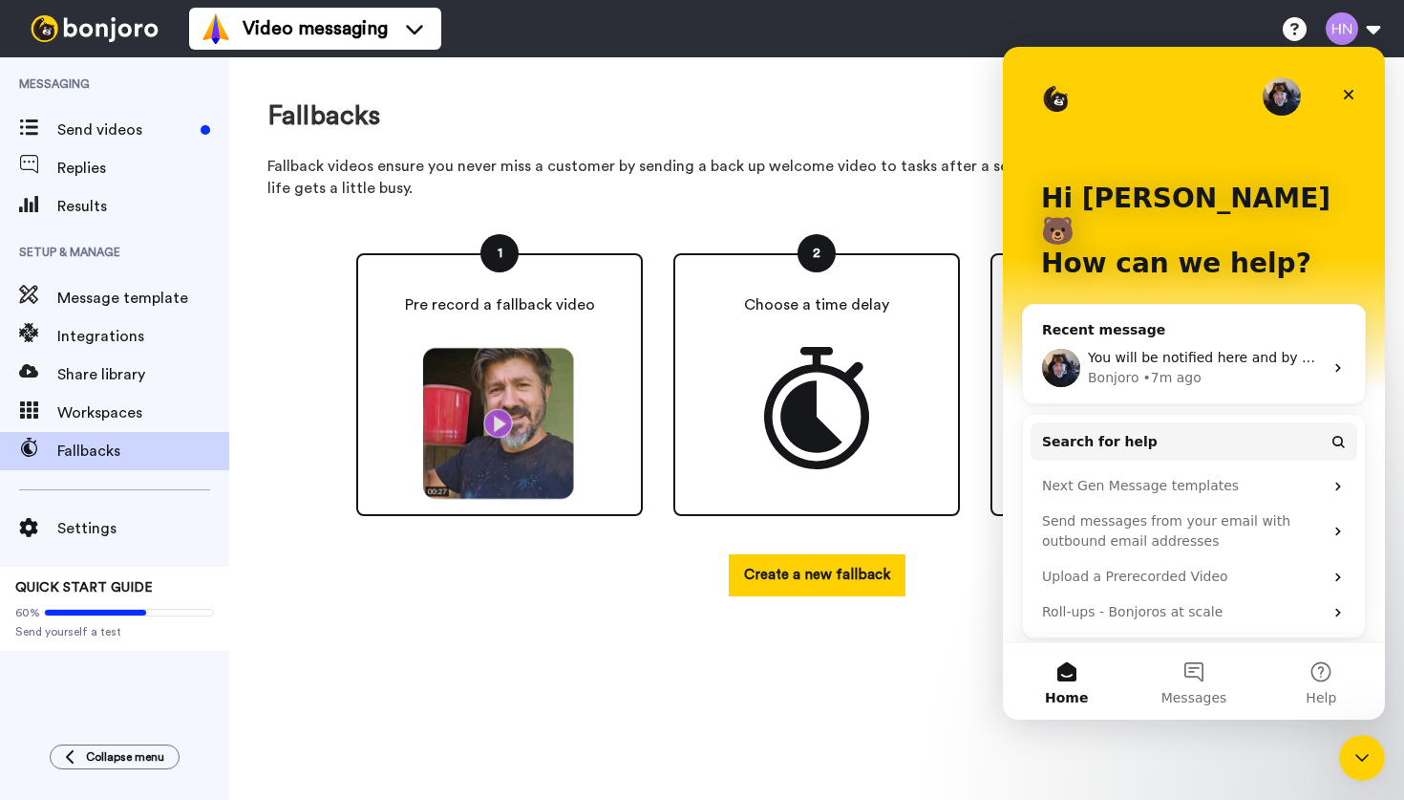
click at [1364, 763] on icon "Close Intercom Messenger" at bounding box center [1362, 757] width 23 height 23
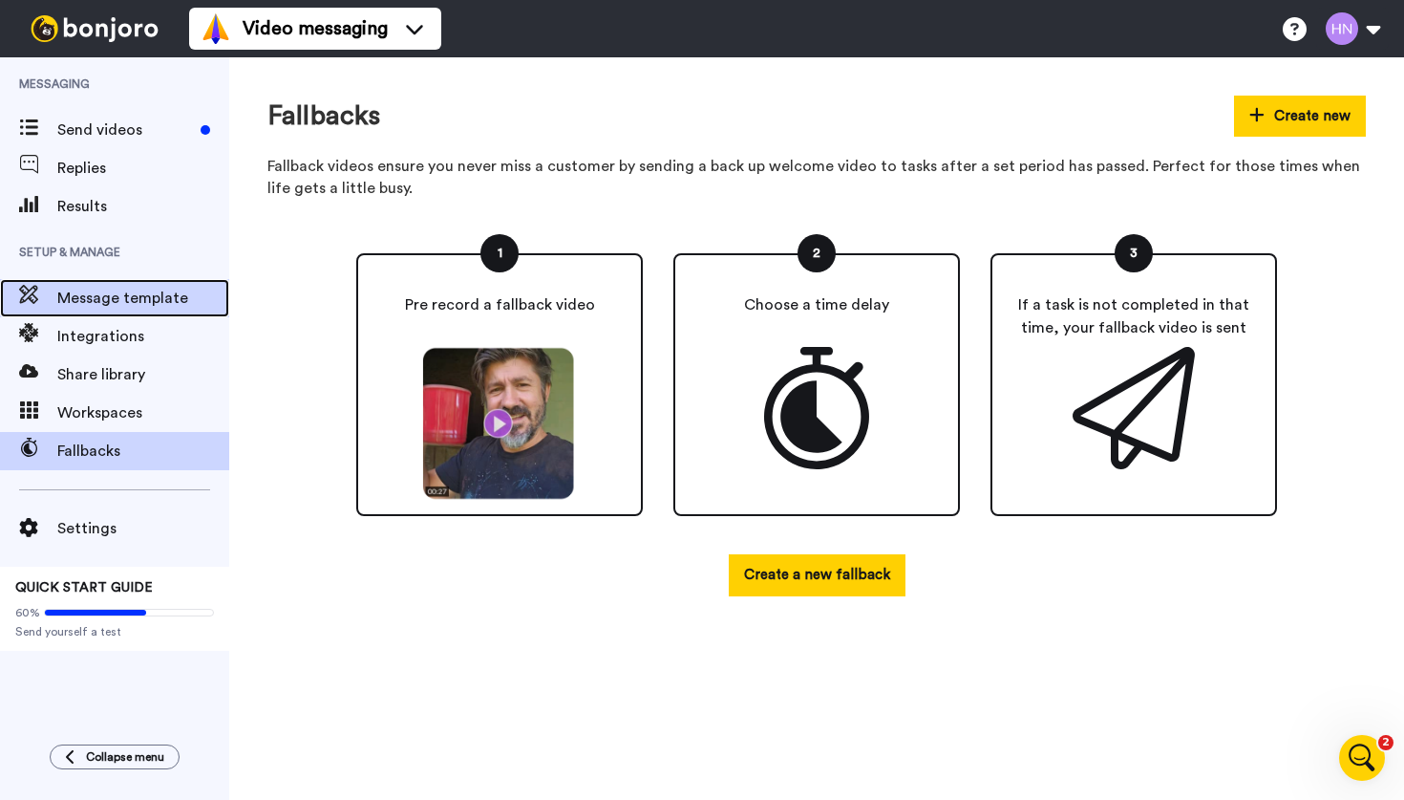
click at [111, 305] on span "Message template" at bounding box center [143, 298] width 172 height 23
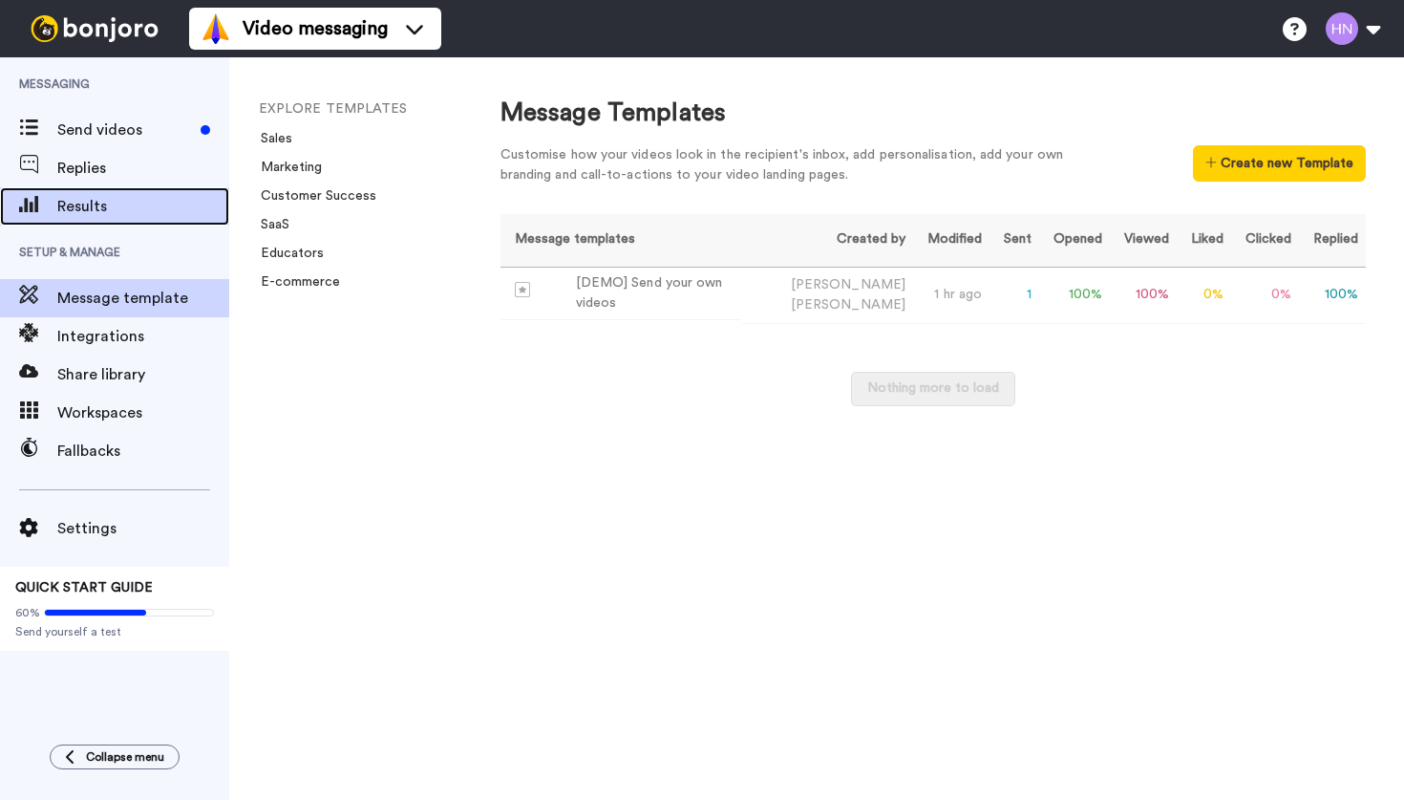
click at [89, 207] on span "Results" at bounding box center [143, 206] width 172 height 23
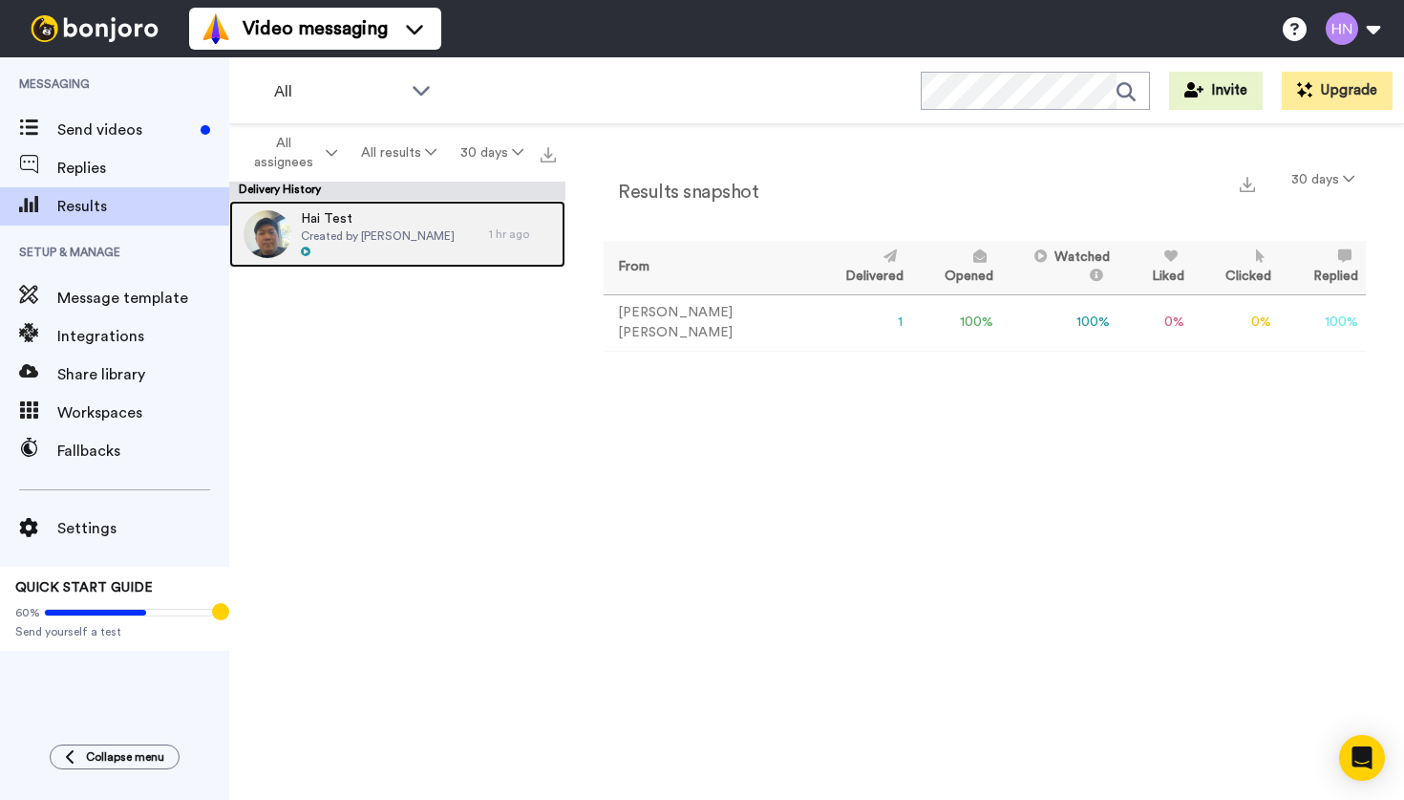
click at [283, 236] on img at bounding box center [268, 234] width 48 height 48
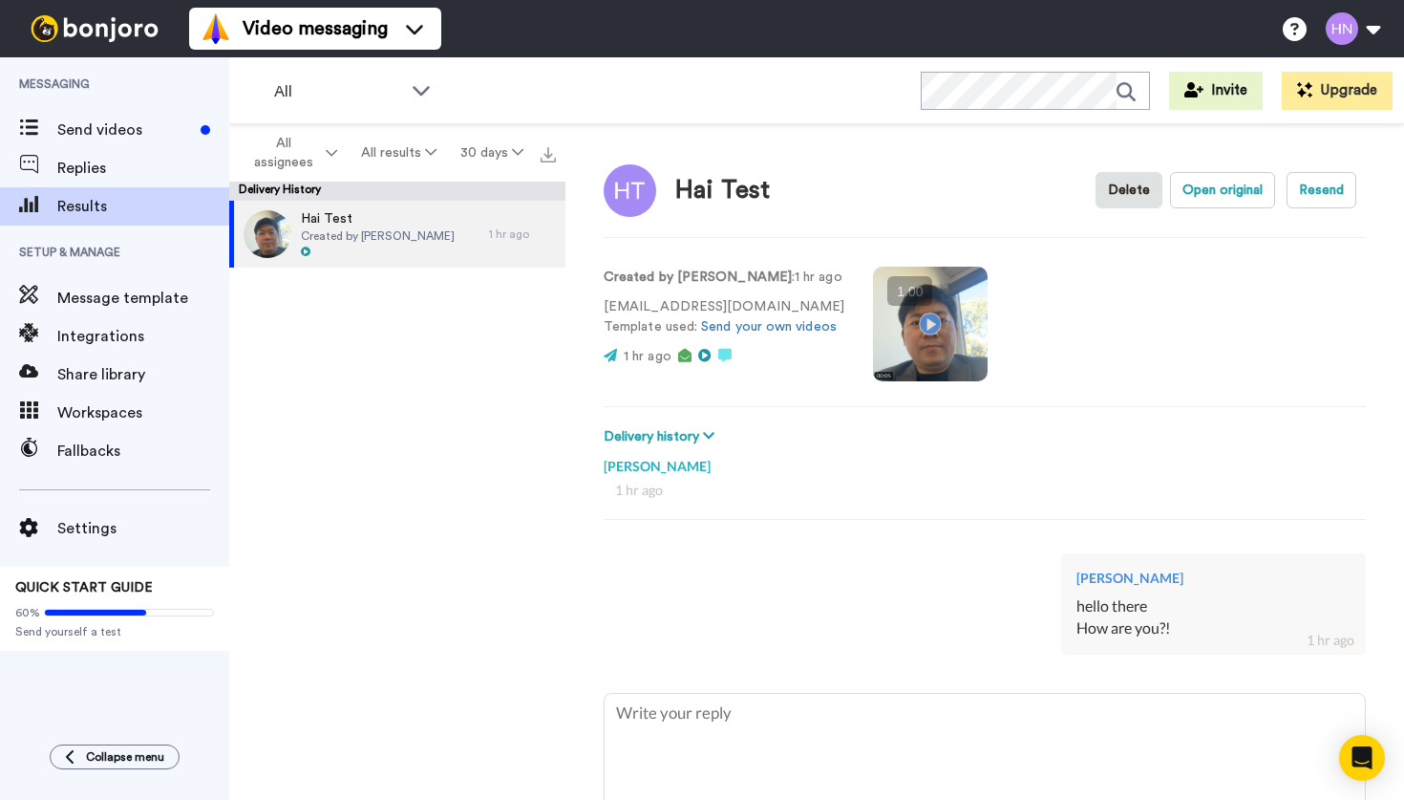
click at [922, 326] on video at bounding box center [930, 324] width 115 height 115
click at [112, 137] on span "Send videos" at bounding box center [125, 129] width 136 height 23
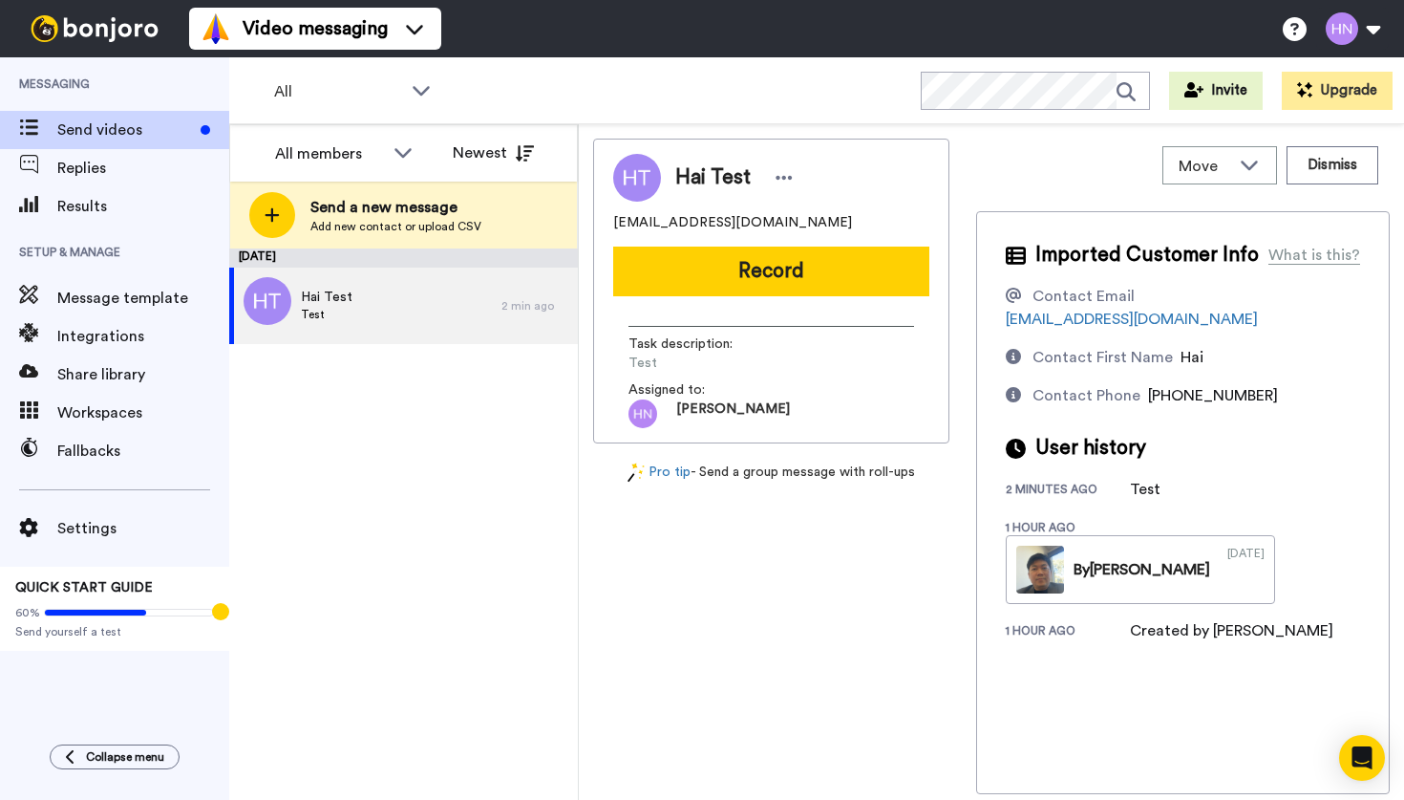
click at [779, 601] on div "Hai Test [EMAIL_ADDRESS][DOMAIN_NAME] Record Task description : Test Assigned t…" at bounding box center [771, 466] width 356 height 655
click at [99, 326] on span "Integrations" at bounding box center [143, 336] width 172 height 23
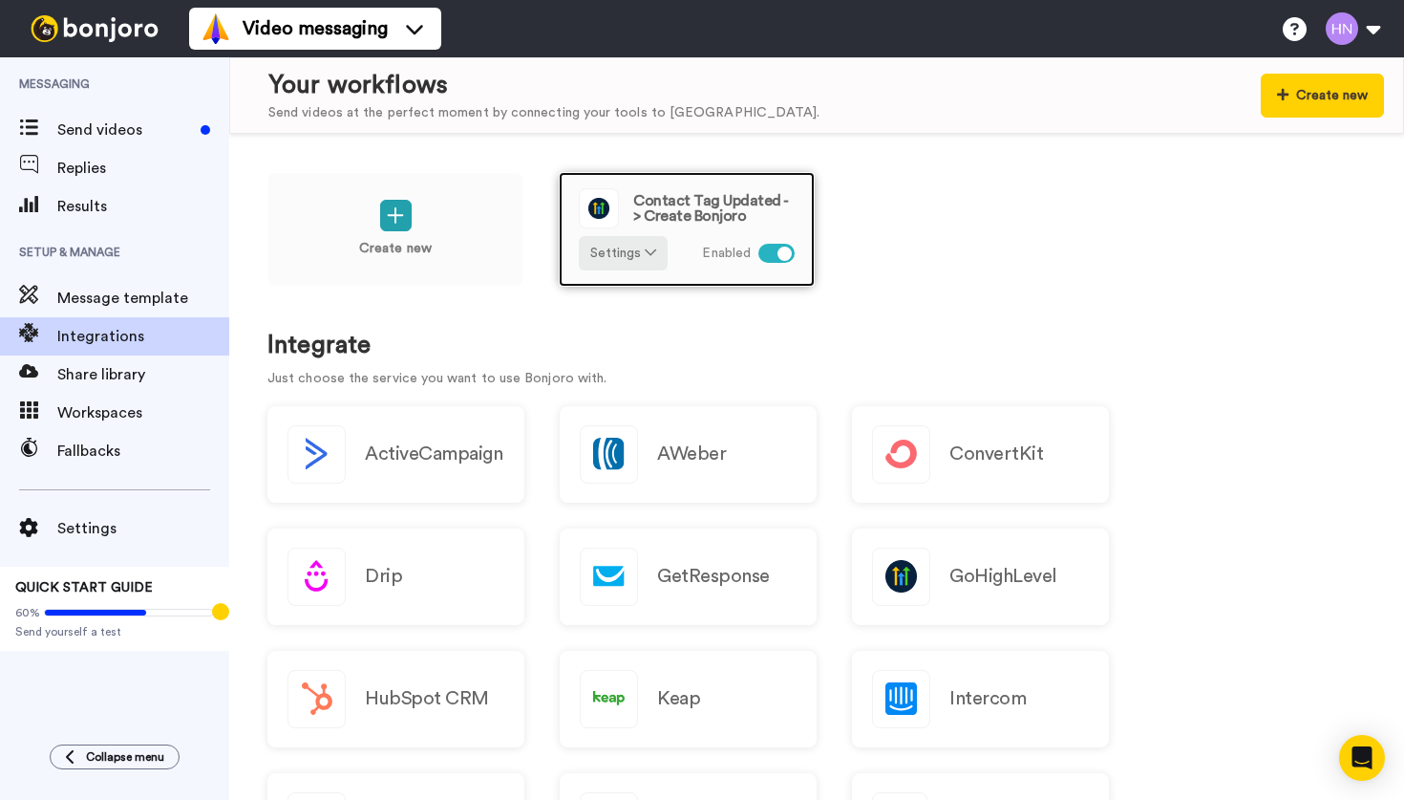
click at [678, 214] on span "Contact Tag Updated -> Create Bonjoro" at bounding box center [713, 208] width 161 height 31
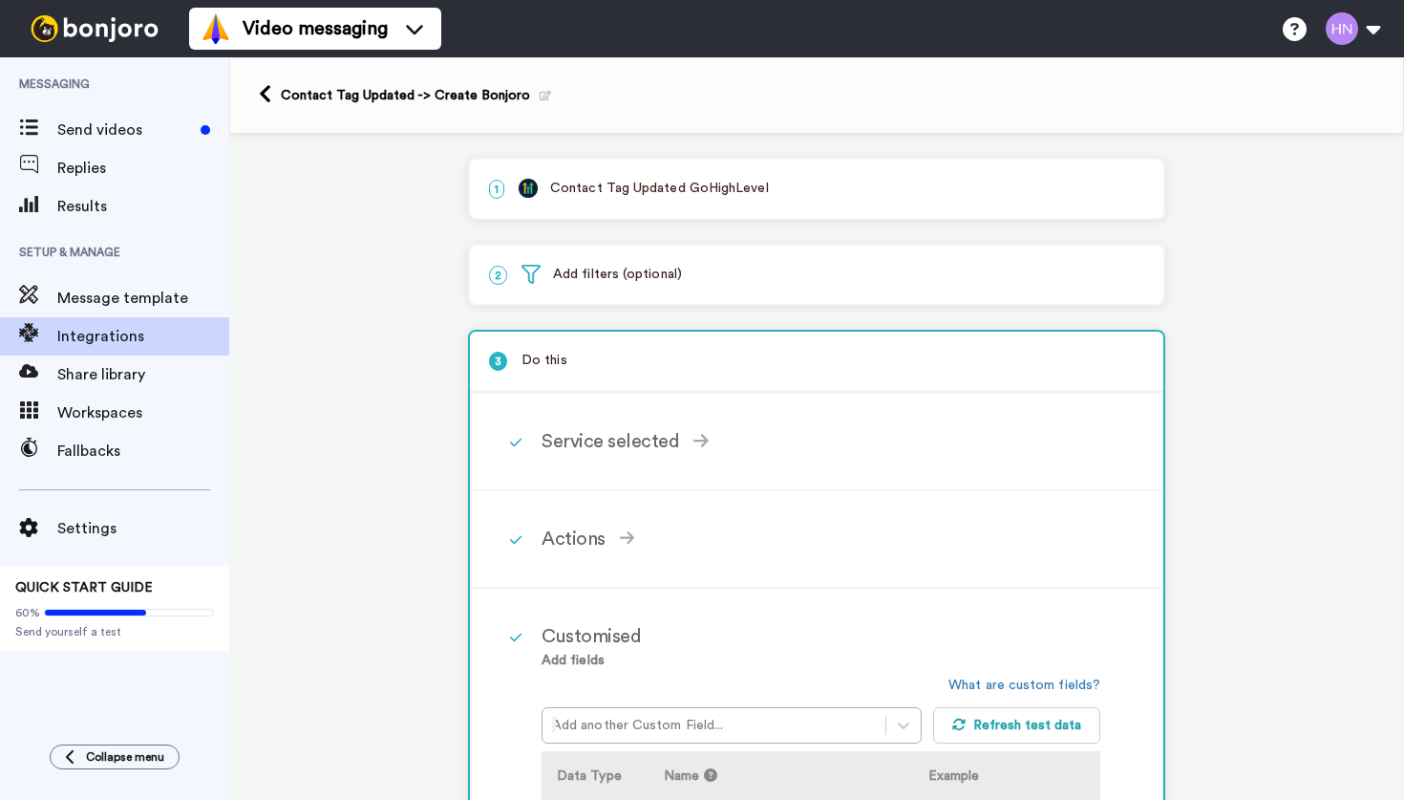
scroll to position [1036, 0]
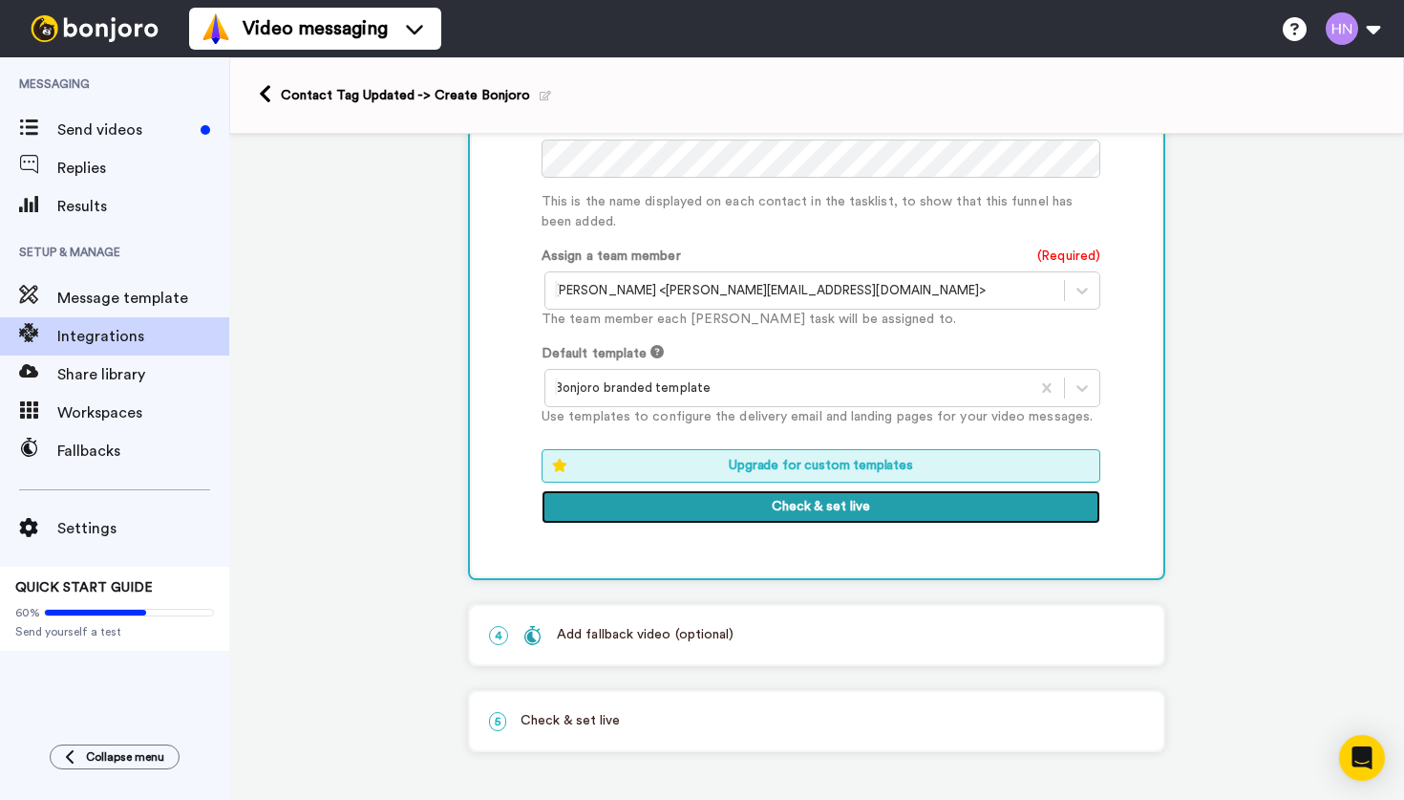
click at [817, 508] on button "Check & set live" at bounding box center [821, 507] width 559 height 34
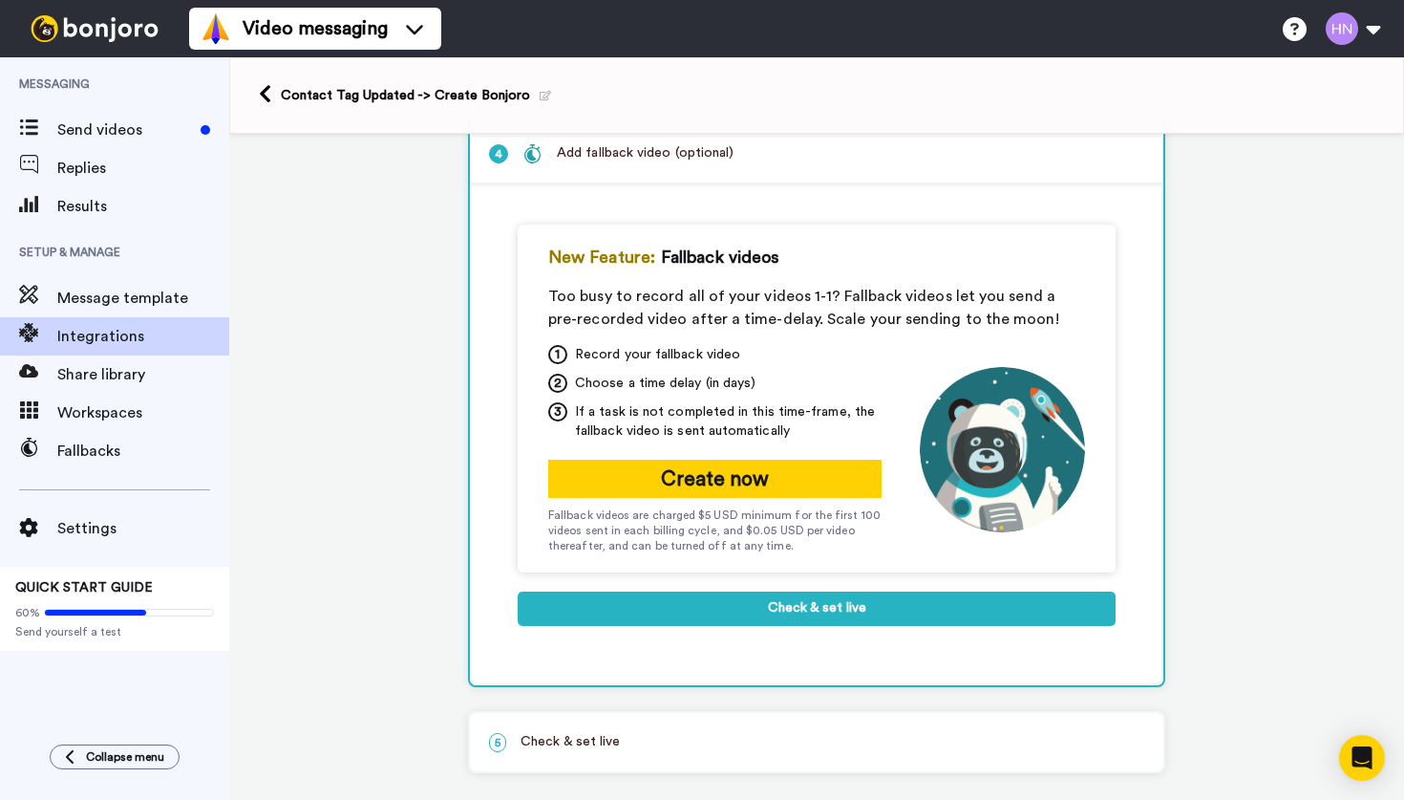
scroll to position [289, 0]
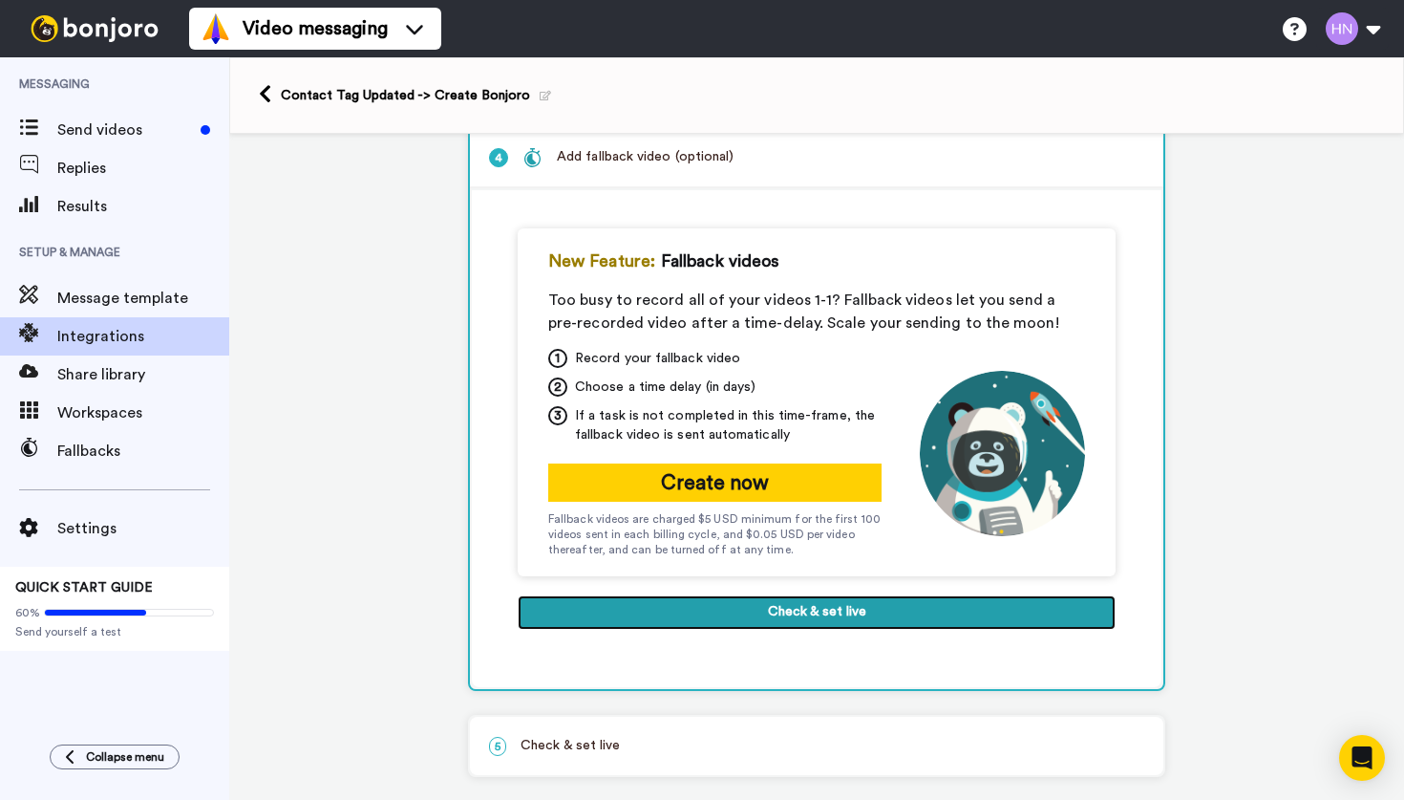
click at [833, 617] on button "Check & set live" at bounding box center [817, 612] width 598 height 34
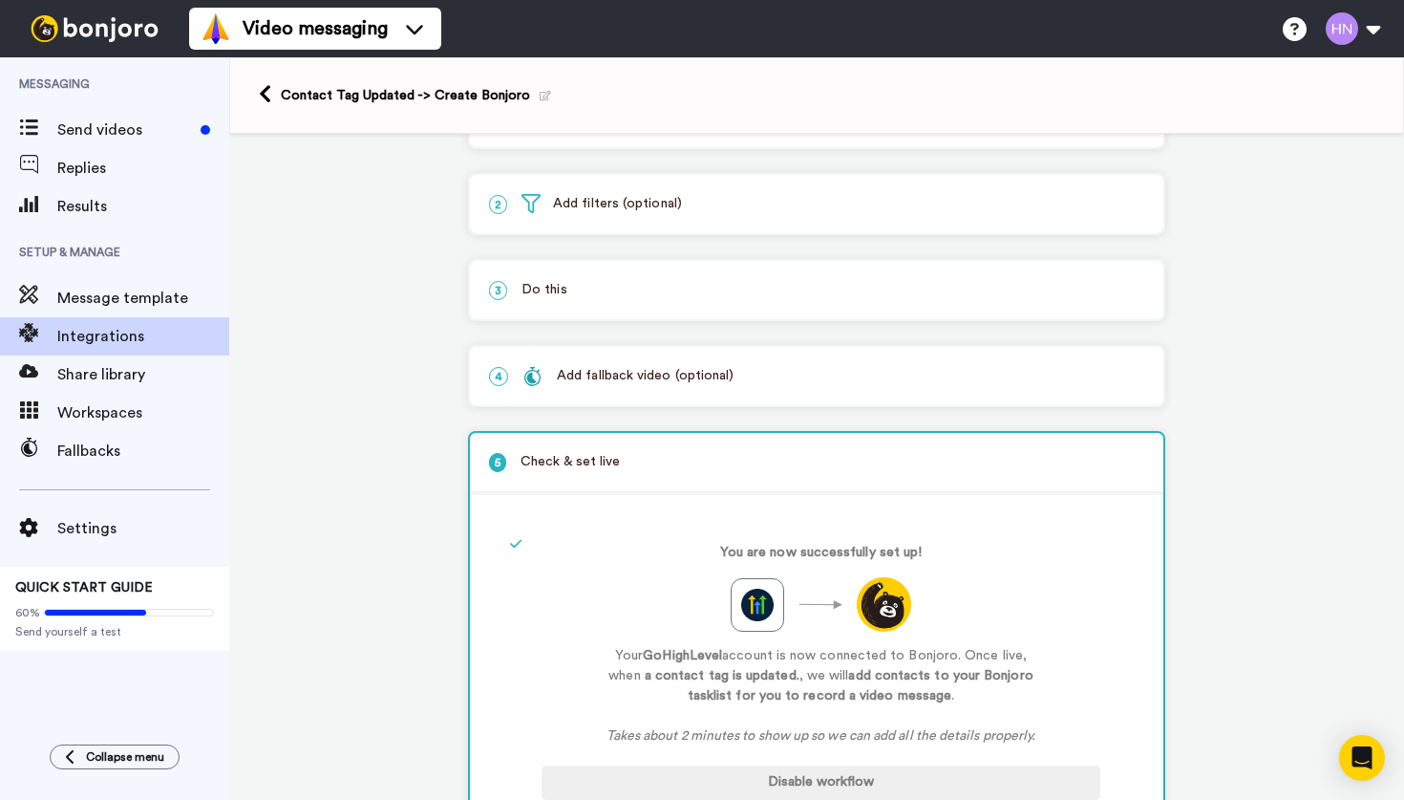
scroll to position [0, 0]
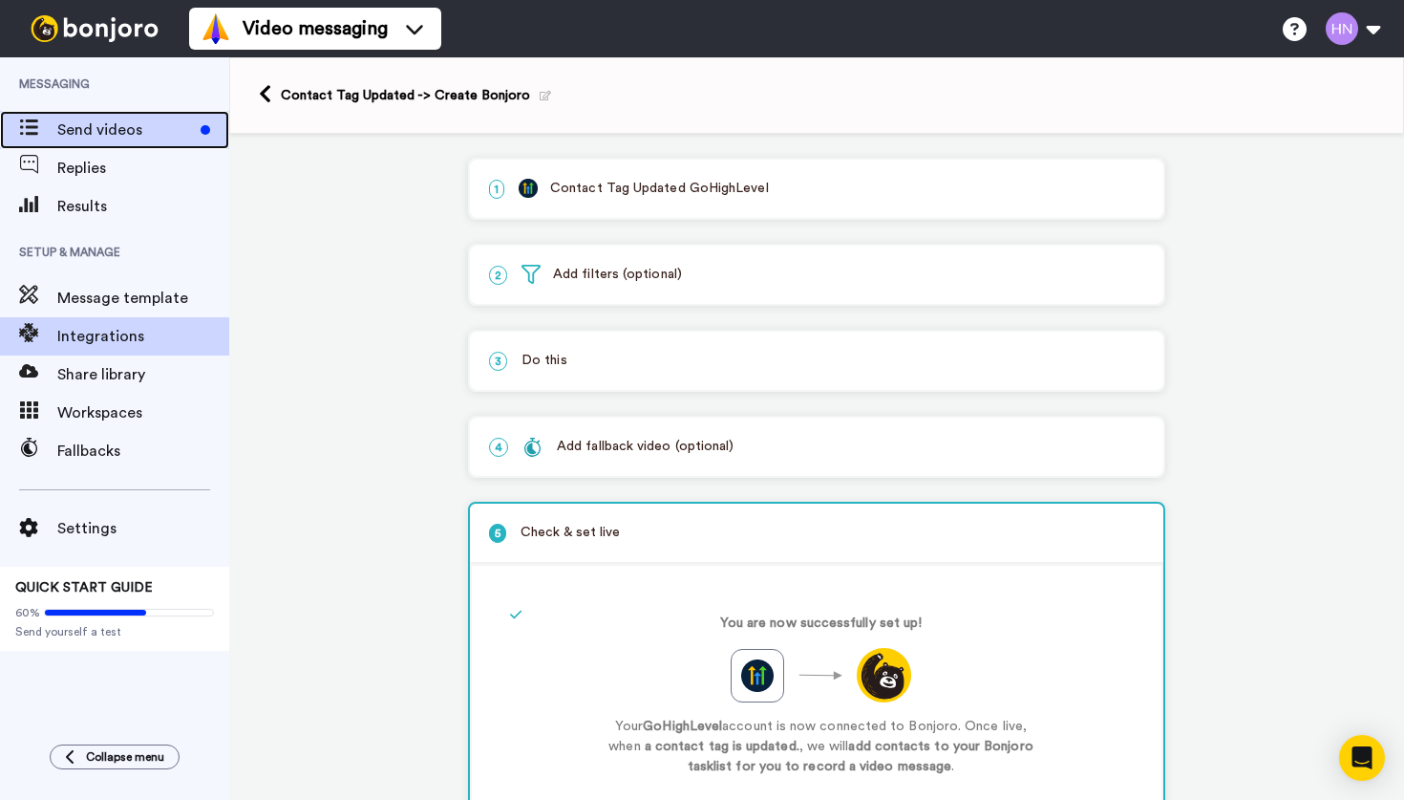
click at [150, 121] on span "Send videos" at bounding box center [125, 129] width 136 height 23
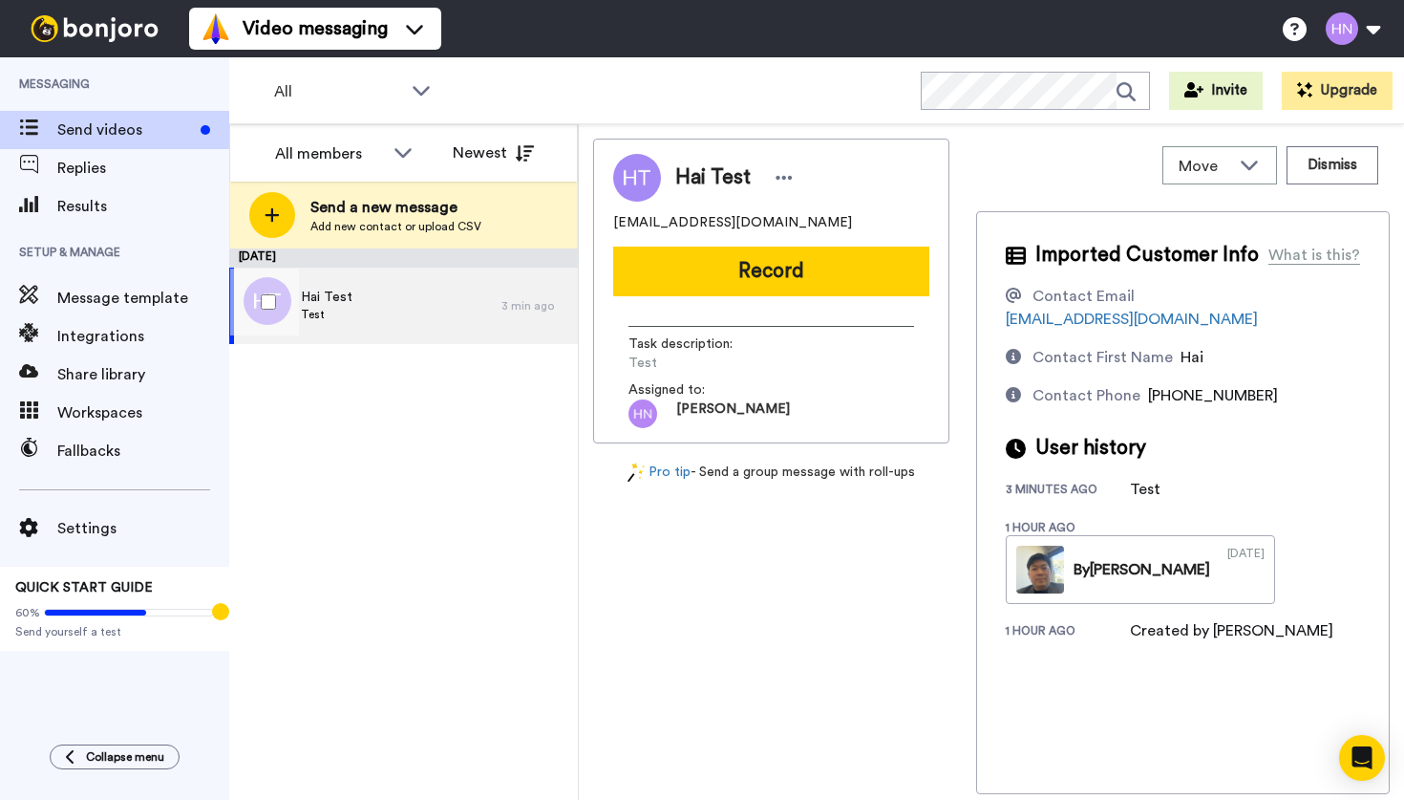
click at [395, 322] on div "Hai Test Test" at bounding box center [365, 305] width 272 height 76
click at [114, 757] on span "Collapse menu" at bounding box center [125, 756] width 78 height 15
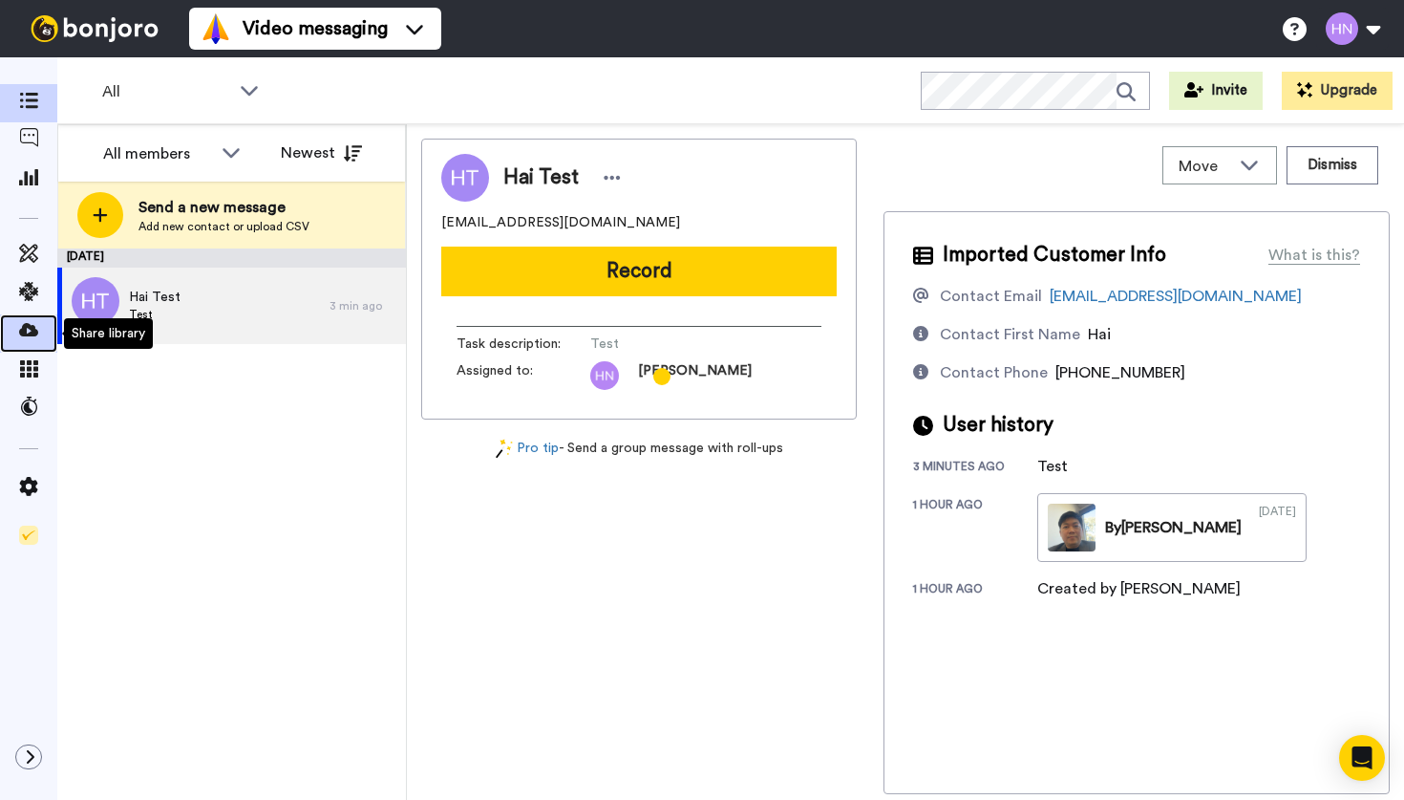
click at [31, 336] on icon at bounding box center [28, 329] width 19 height 19
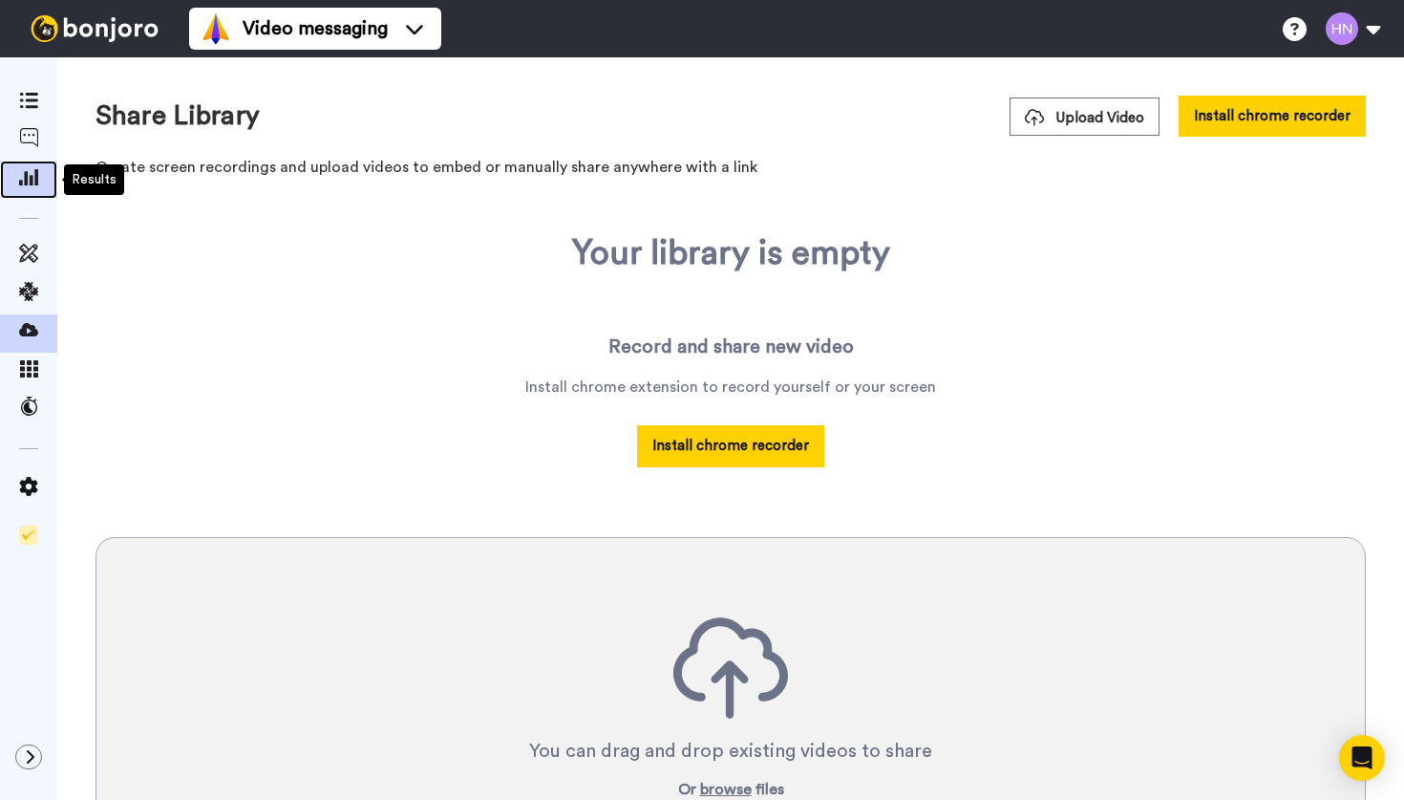
click at [33, 178] on icon at bounding box center [28, 176] width 19 height 17
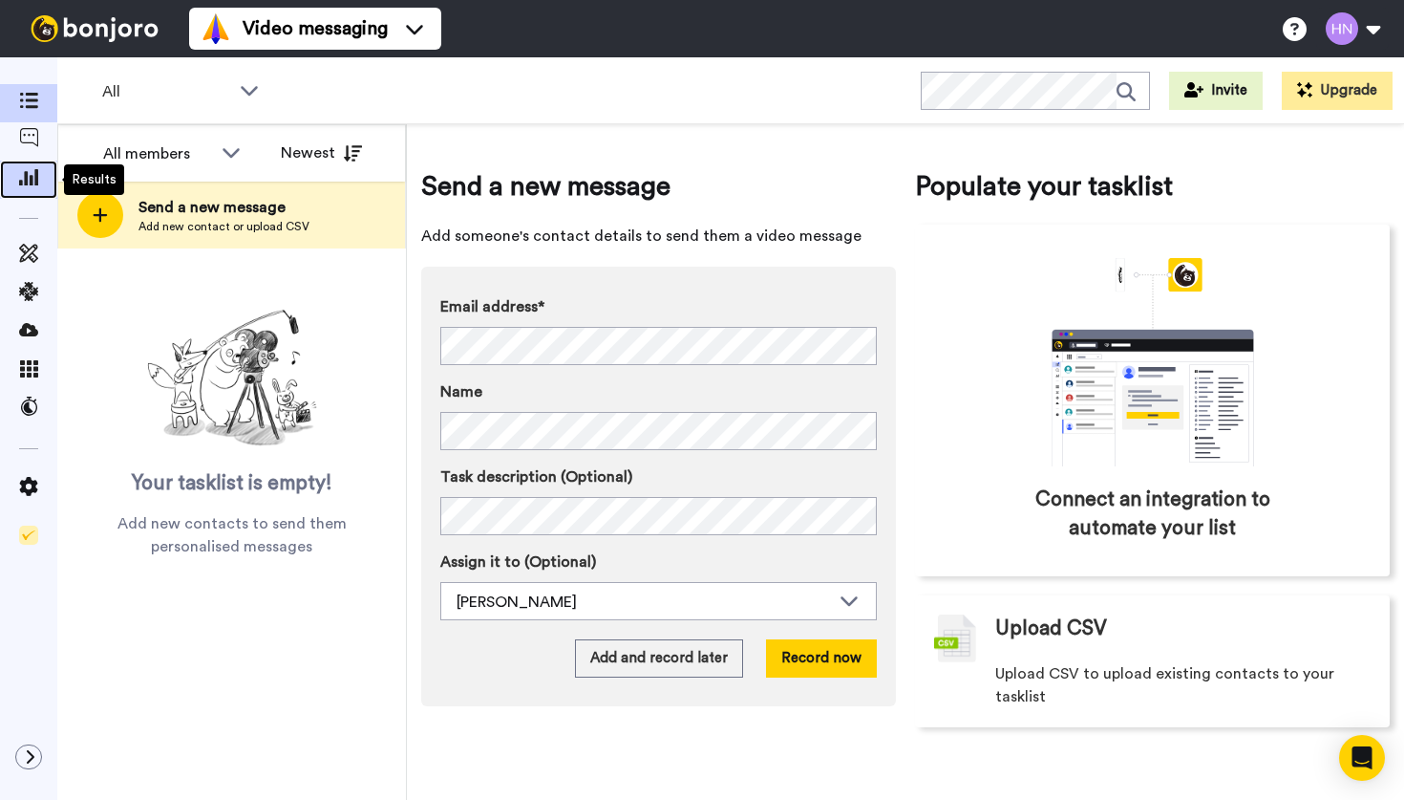
click at [33, 177] on icon at bounding box center [28, 176] width 19 height 17
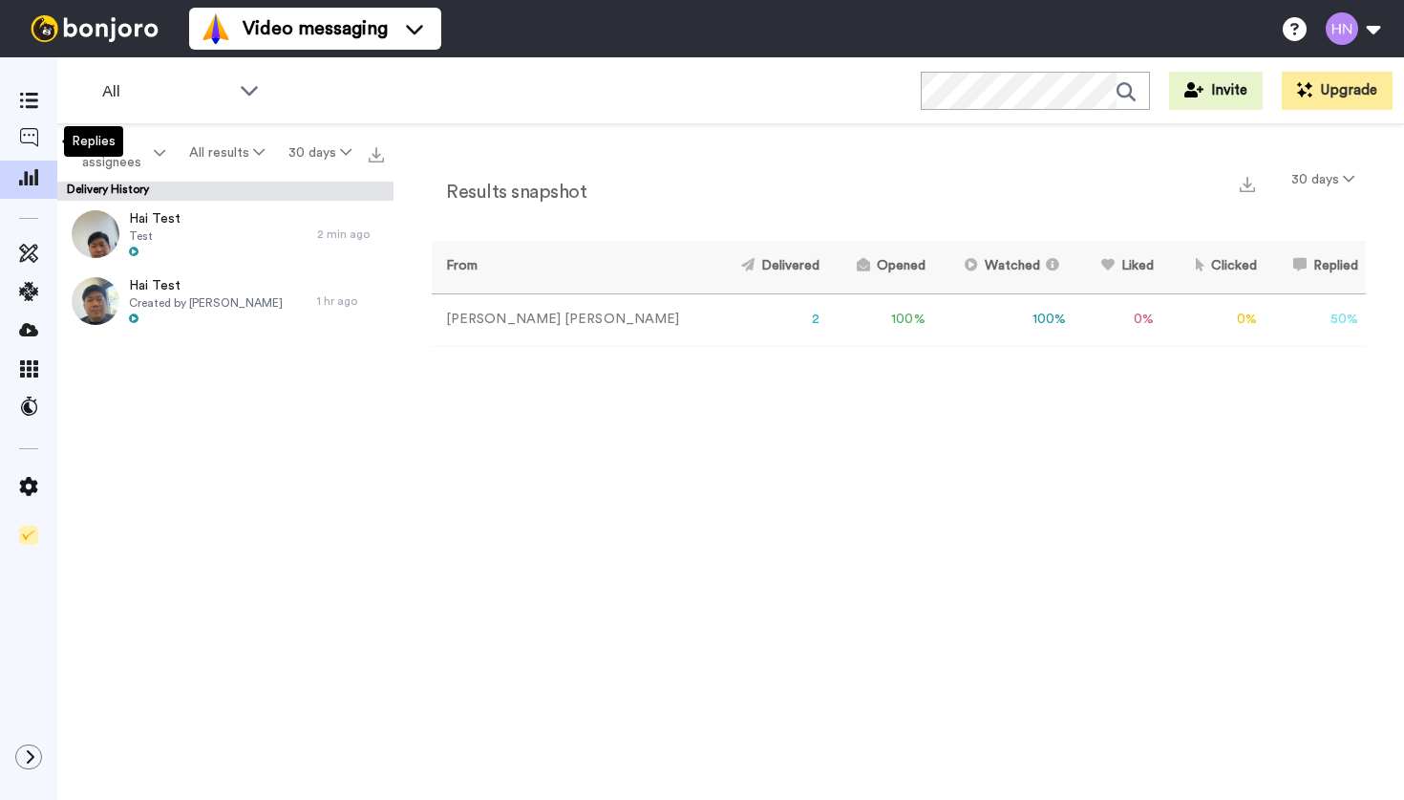
click at [34, 146] on icon at bounding box center [28, 137] width 19 height 19
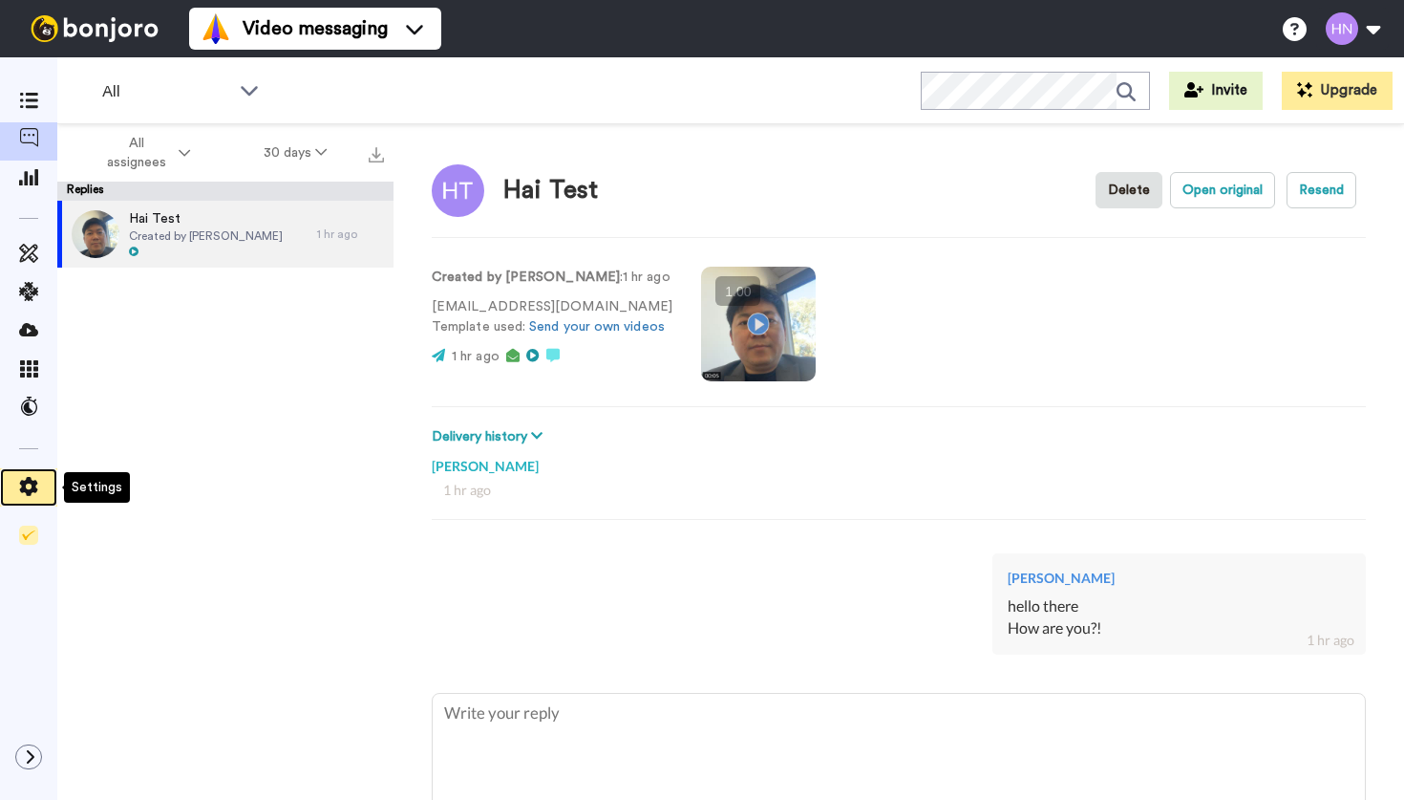
click at [30, 485] on icon at bounding box center [28, 486] width 19 height 19
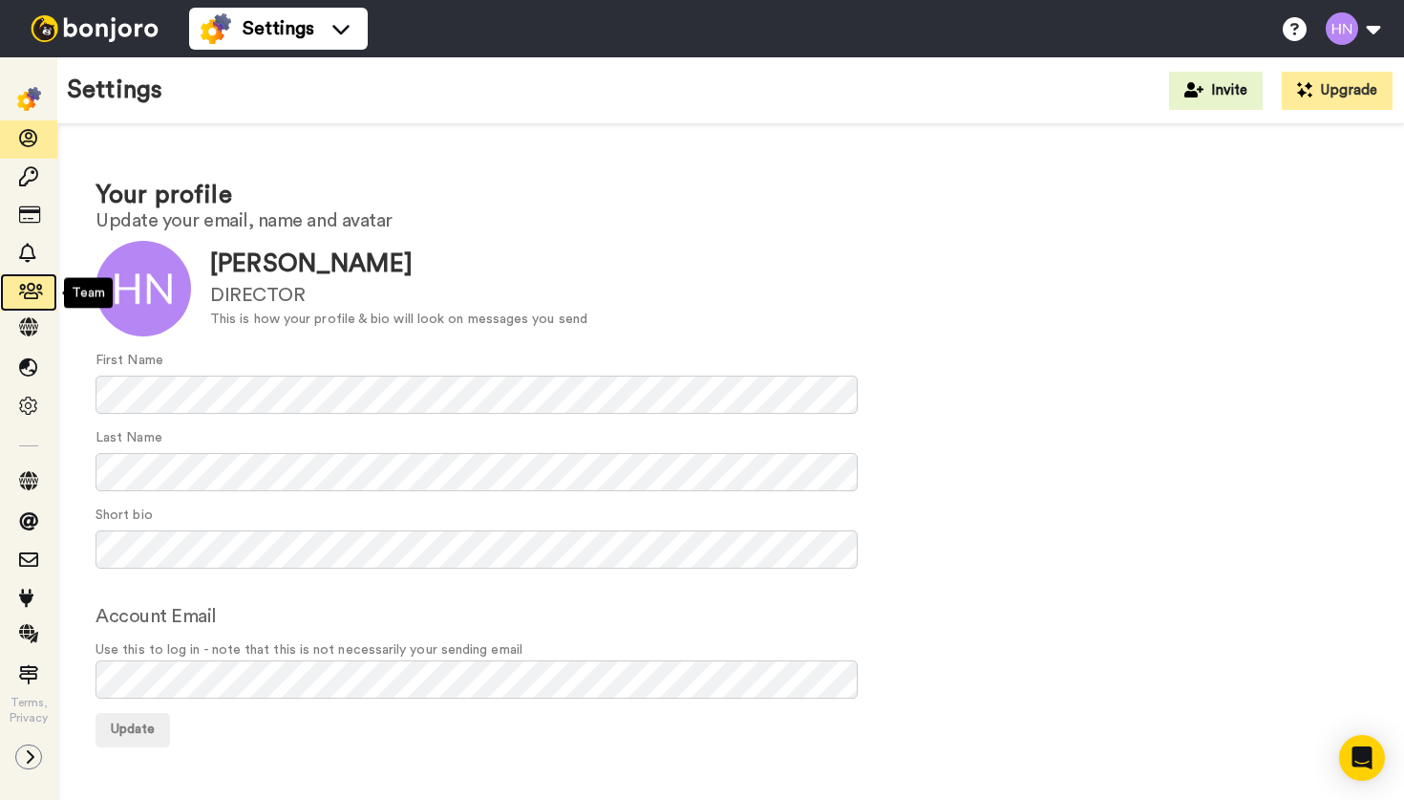
click at [29, 290] on icon at bounding box center [28, 291] width 19 height 19
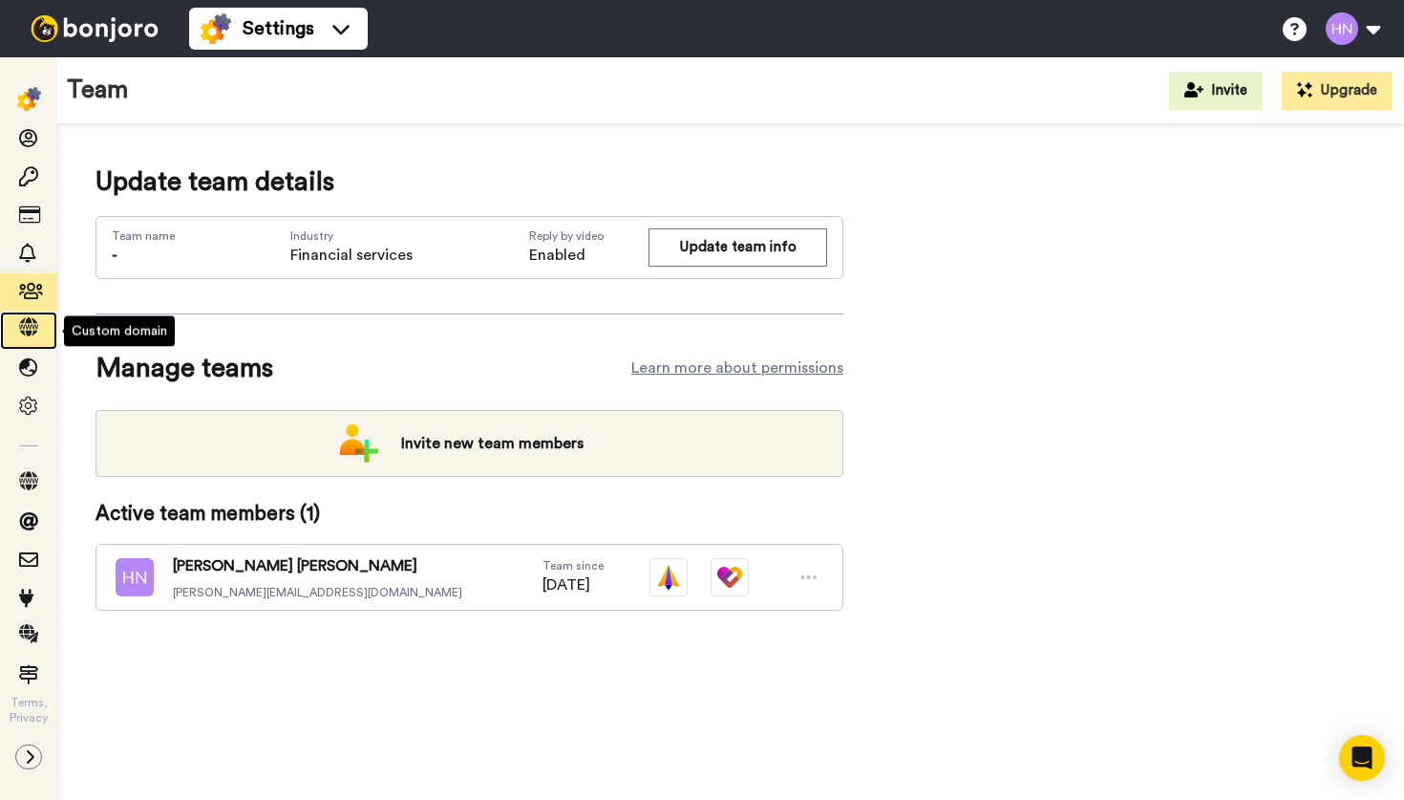
click at [29, 321] on icon at bounding box center [28, 326] width 19 height 19
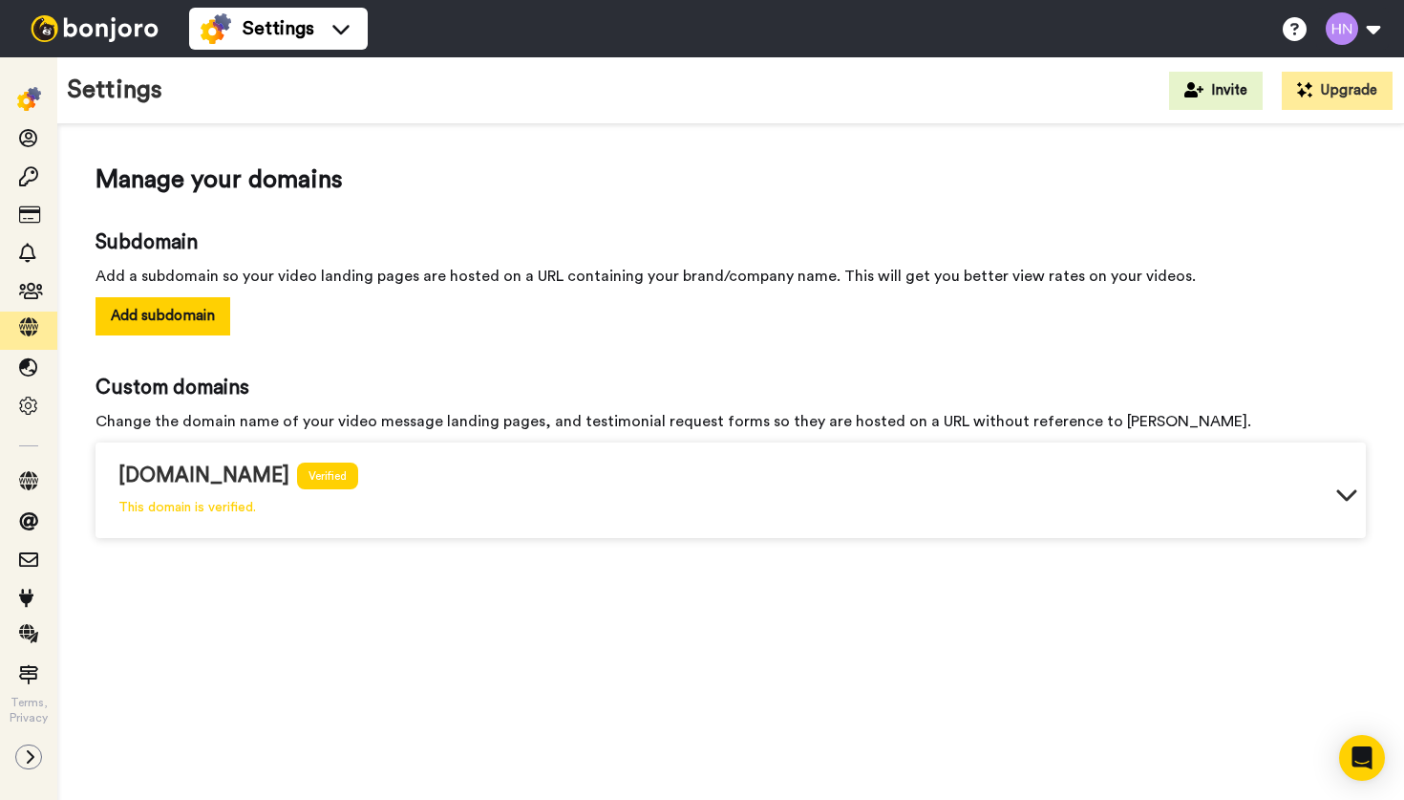
click at [1344, 498] on icon at bounding box center [1346, 494] width 20 height 11
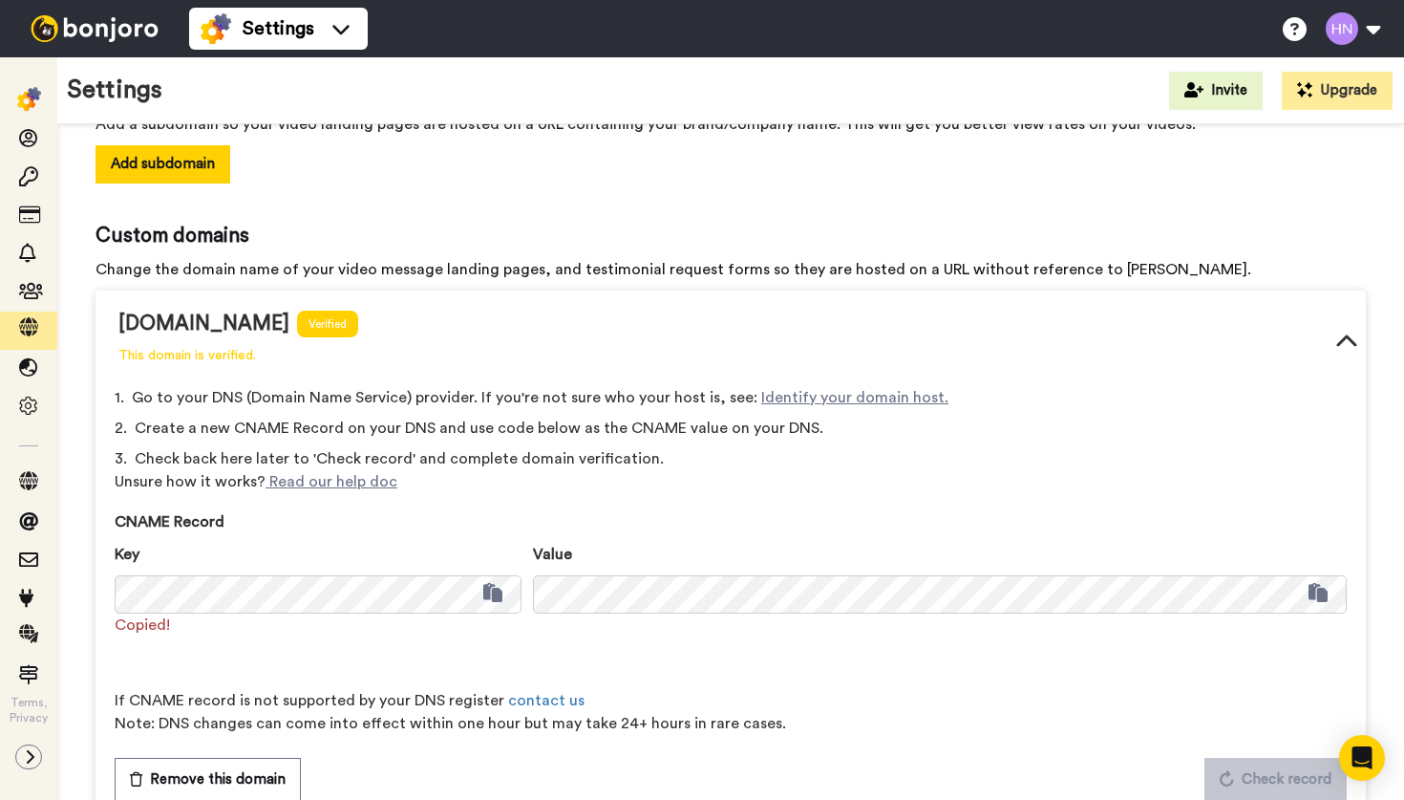
scroll to position [151, 0]
